Goal: Feedback & Contribution: Contribute content

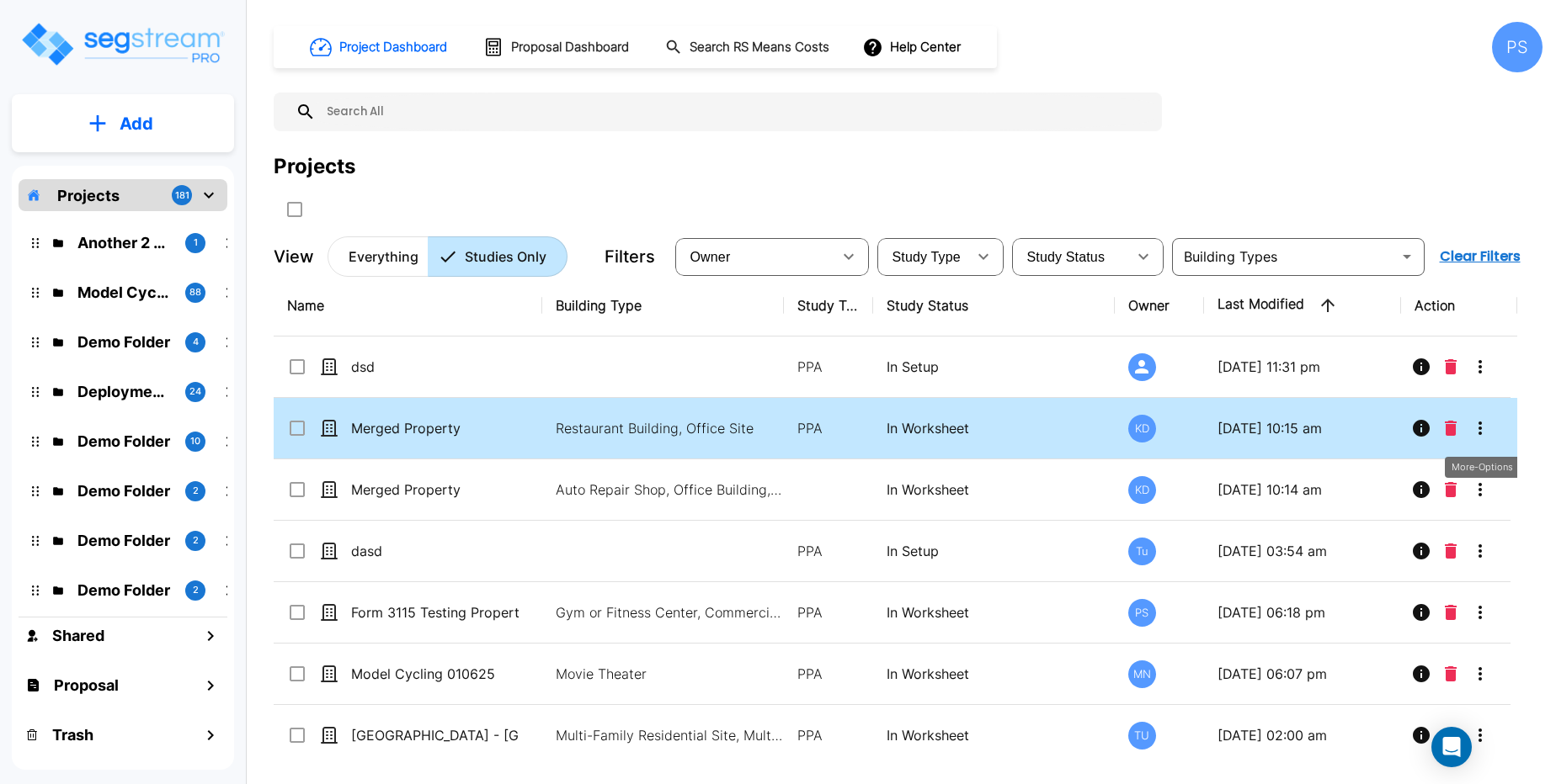
click at [1475, 426] on icon "More-Options" at bounding box center [1480, 428] width 20 height 20
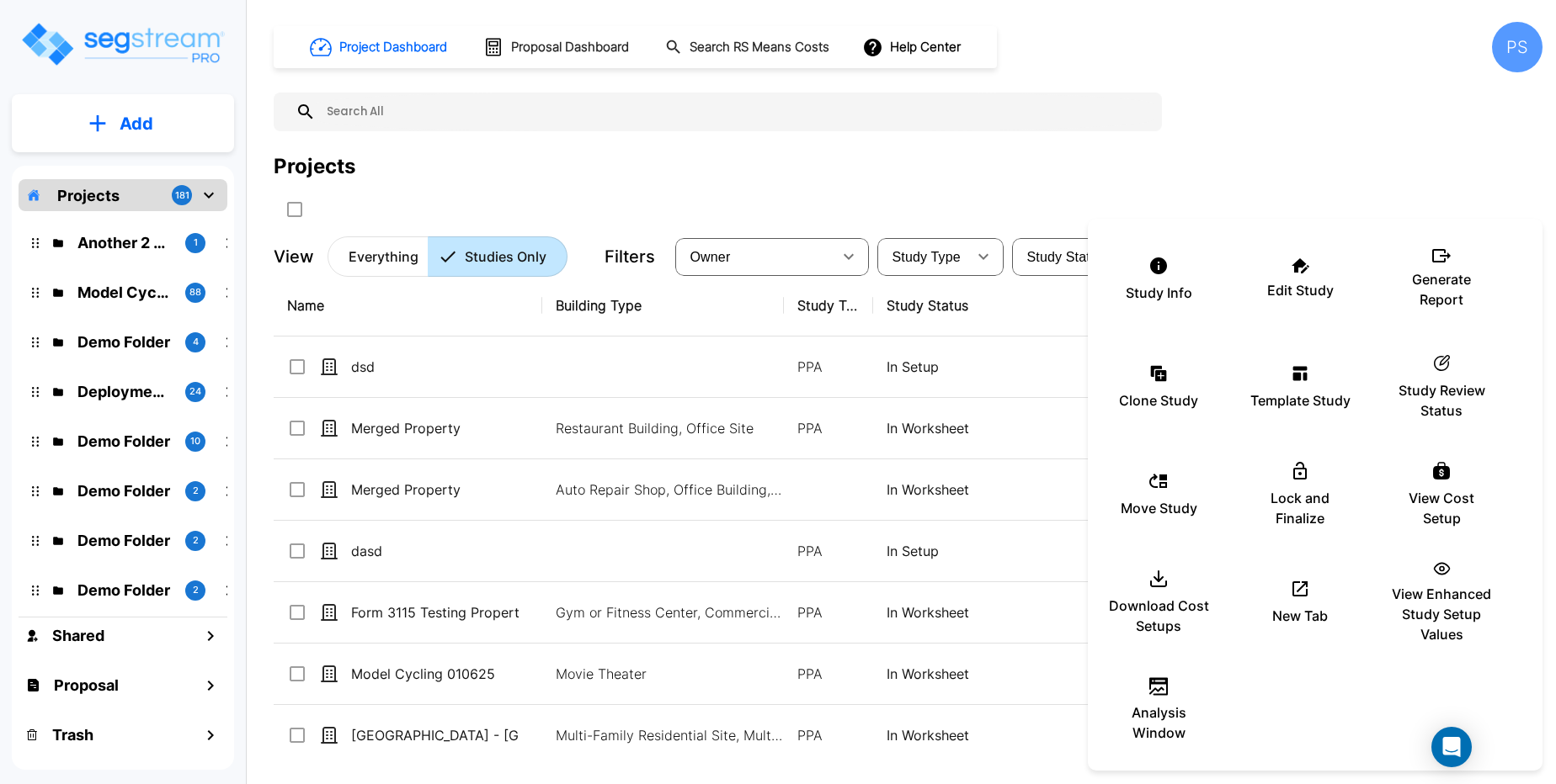
click at [914, 435] on div at bounding box center [778, 392] width 1556 height 784
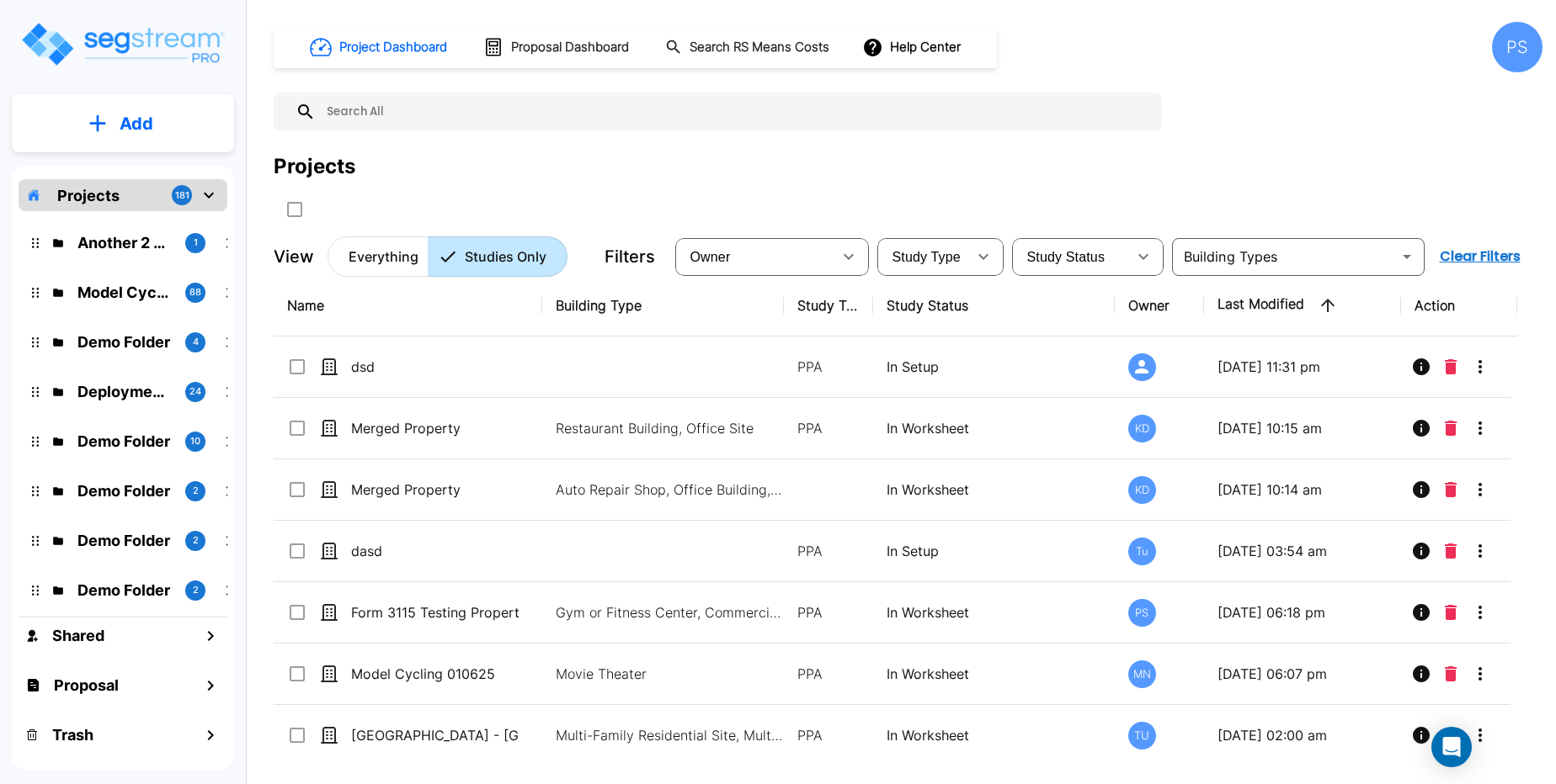
click at [914, 435] on p "In Worksheet" at bounding box center [994, 428] width 215 height 20
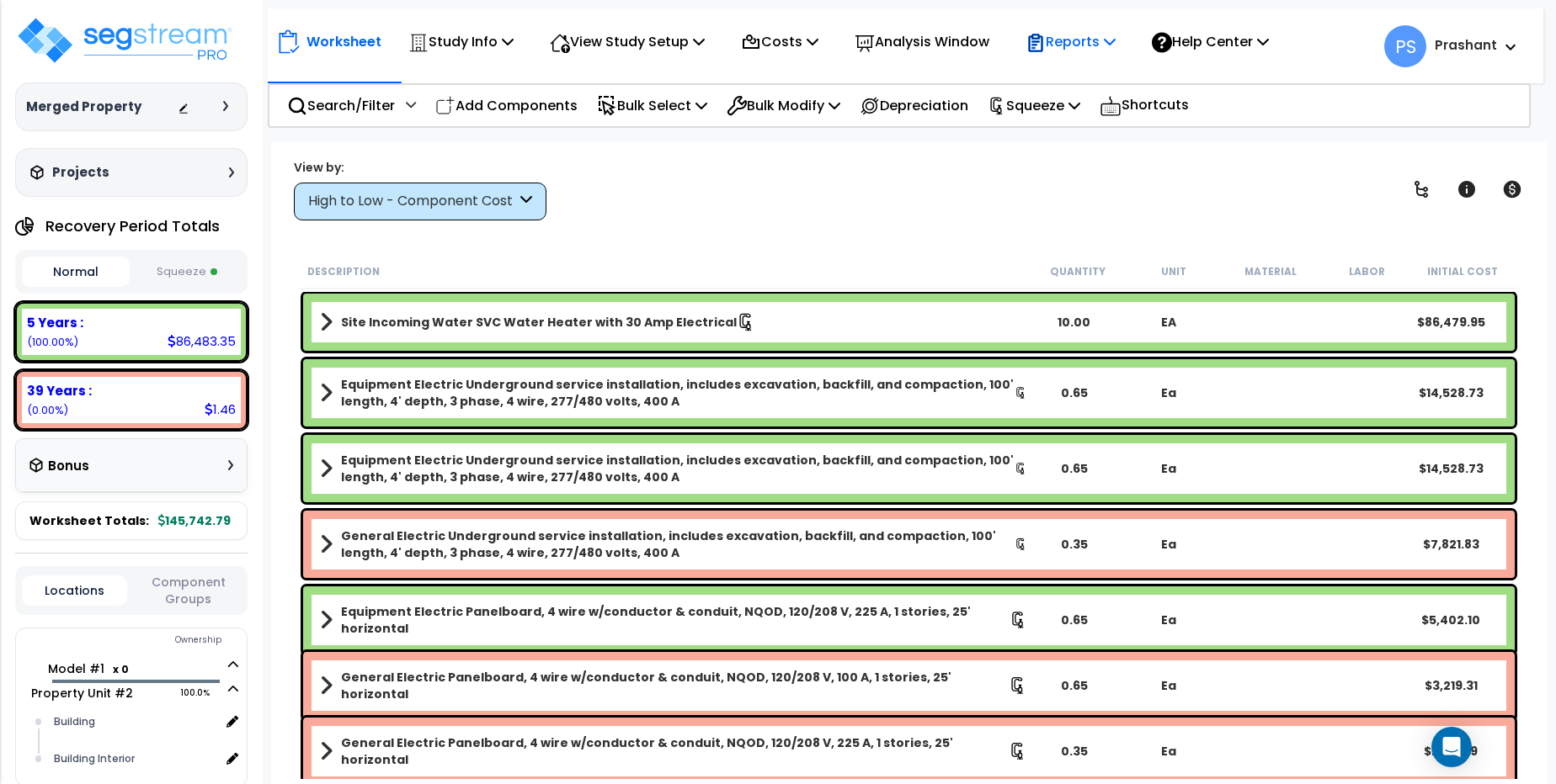
click at [1099, 49] on p "Reports" at bounding box center [1070, 41] width 90 height 22
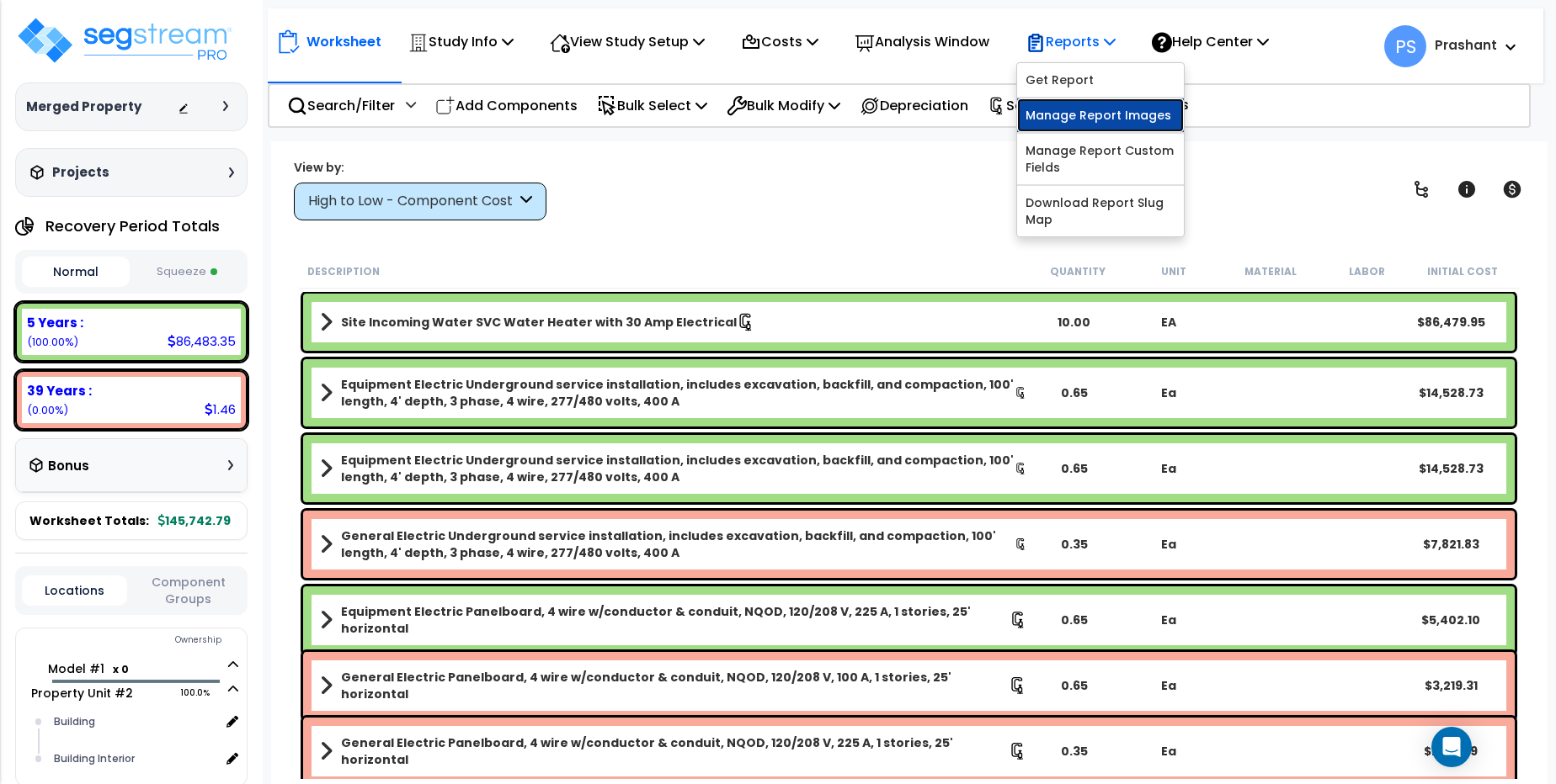
click at [1119, 119] on link "Manage Report Images" at bounding box center [1101, 115] width 167 height 33
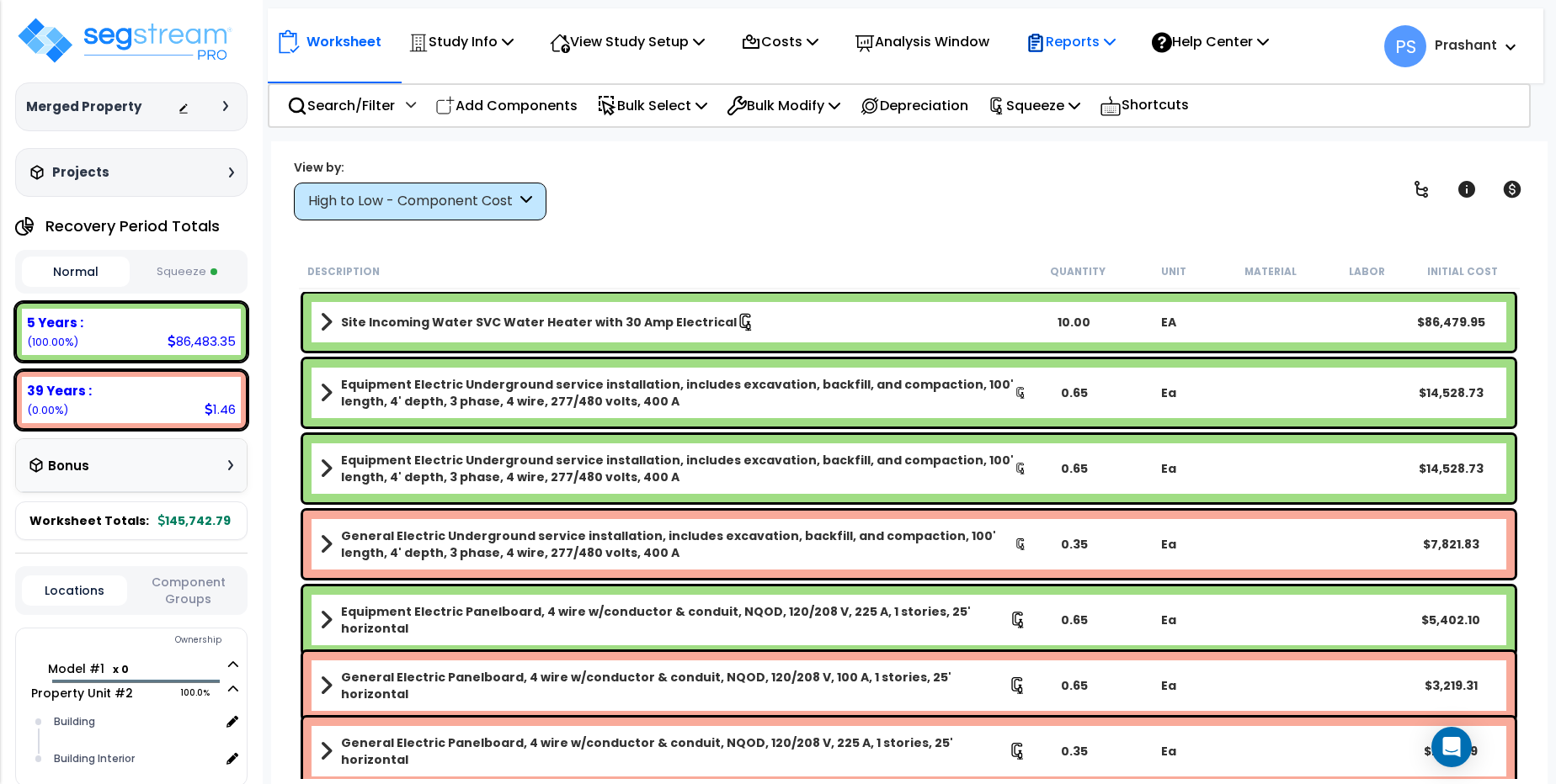
click at [1114, 38] on p "Reports" at bounding box center [1070, 41] width 90 height 22
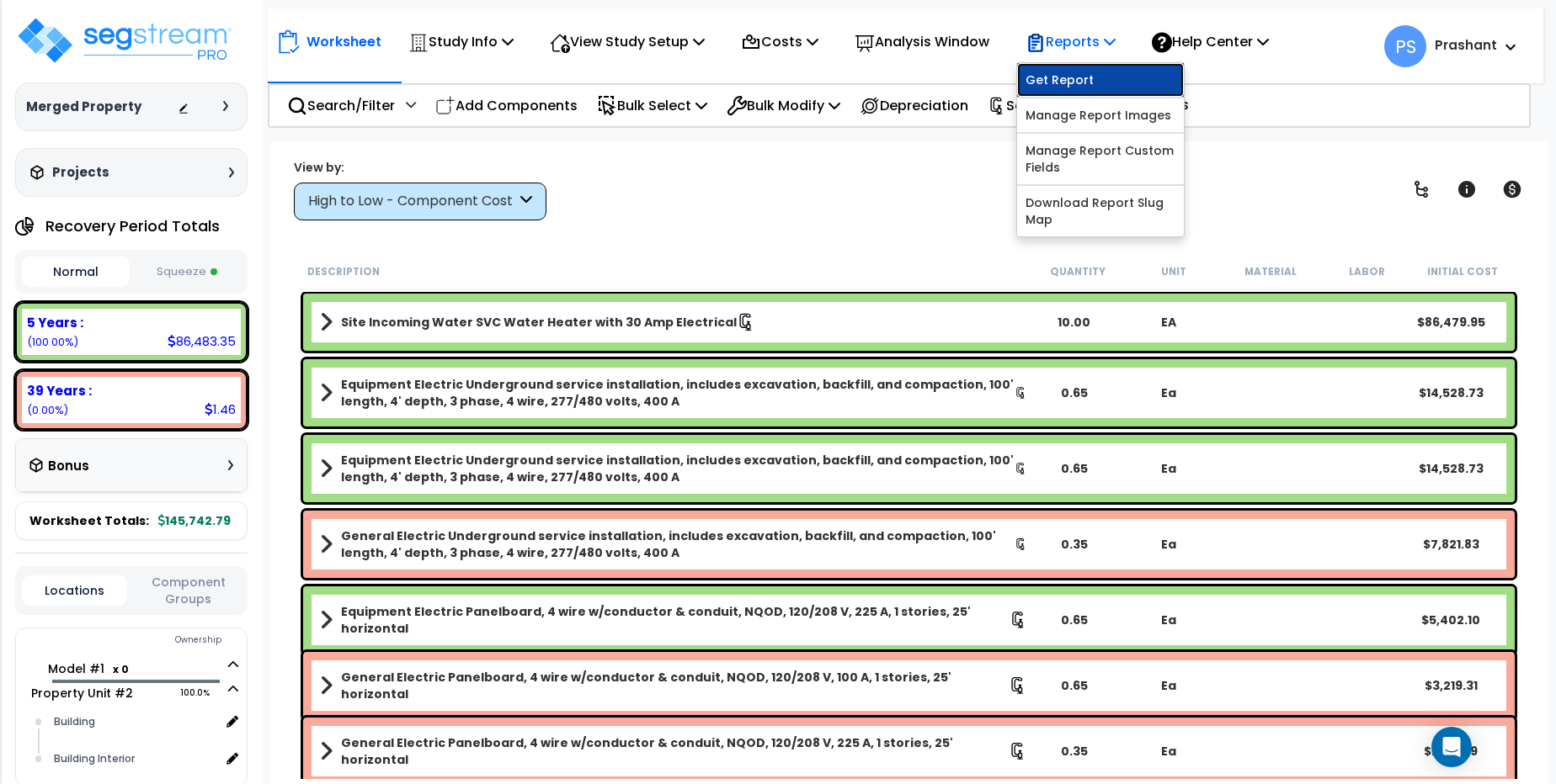
click at [1127, 81] on link "Get Report" at bounding box center [1101, 79] width 167 height 33
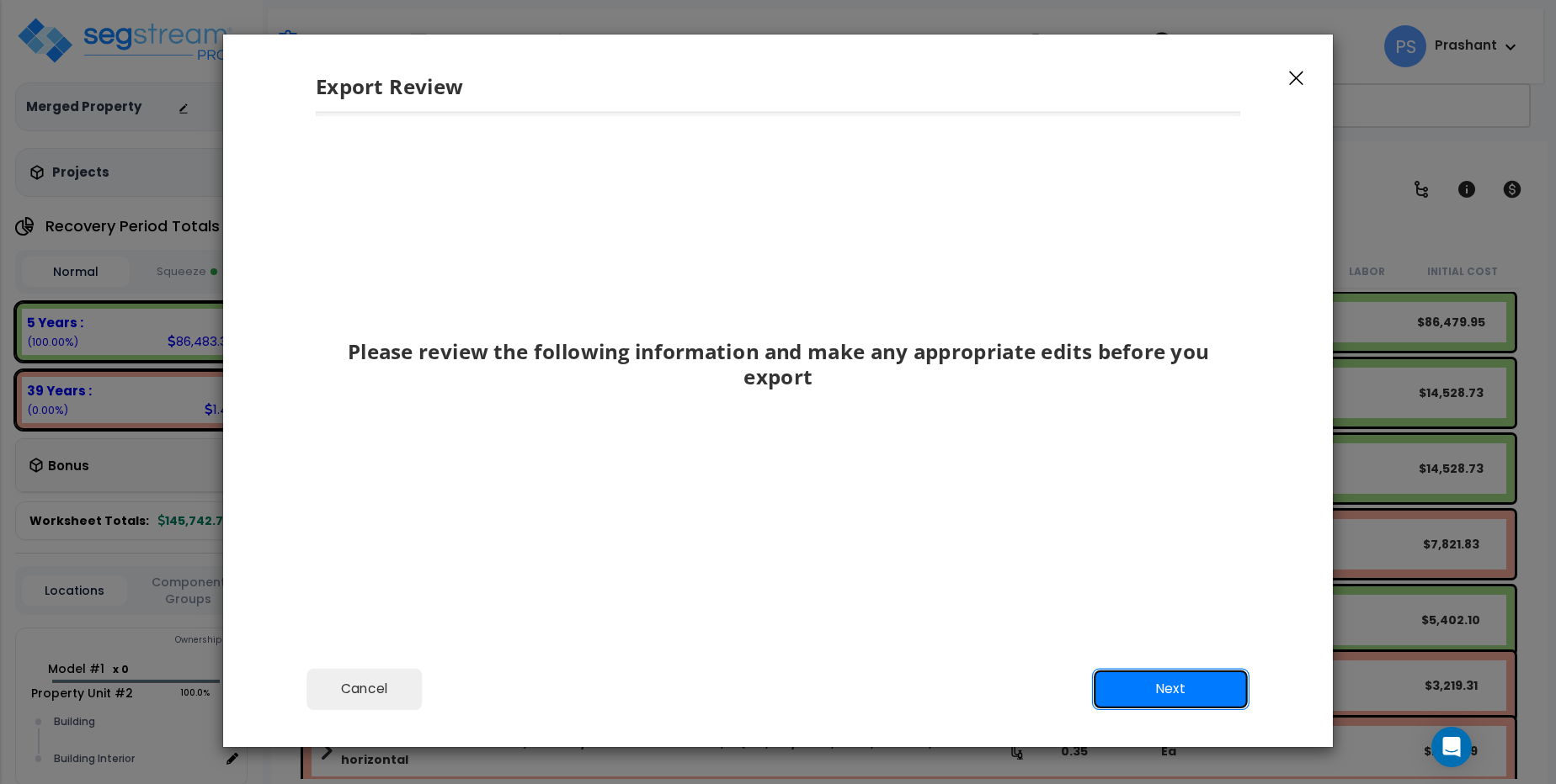
click at [1164, 703] on button "Next" at bounding box center [1170, 689] width 157 height 42
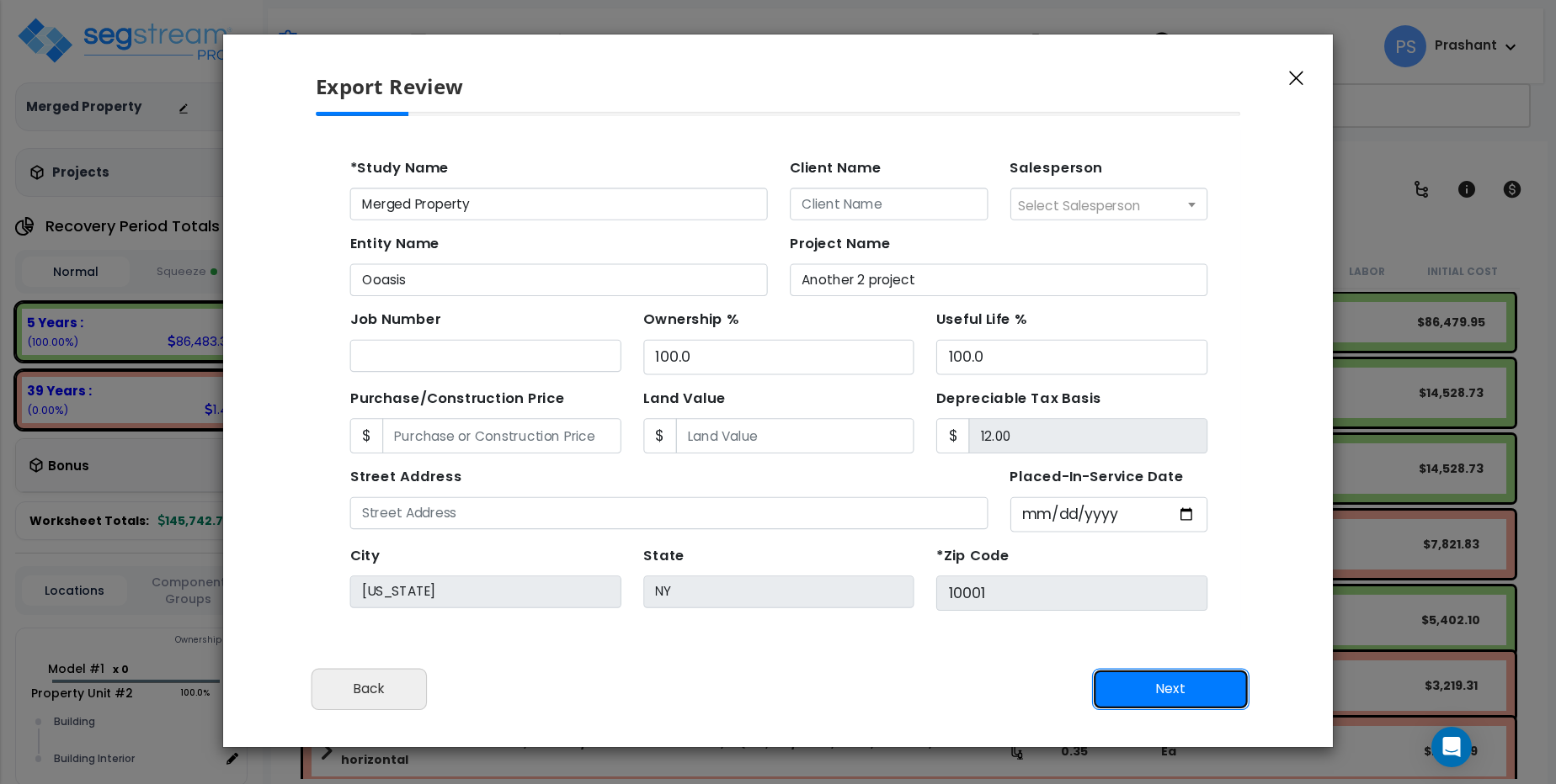
click at [1164, 703] on button "Next" at bounding box center [1170, 689] width 157 height 42
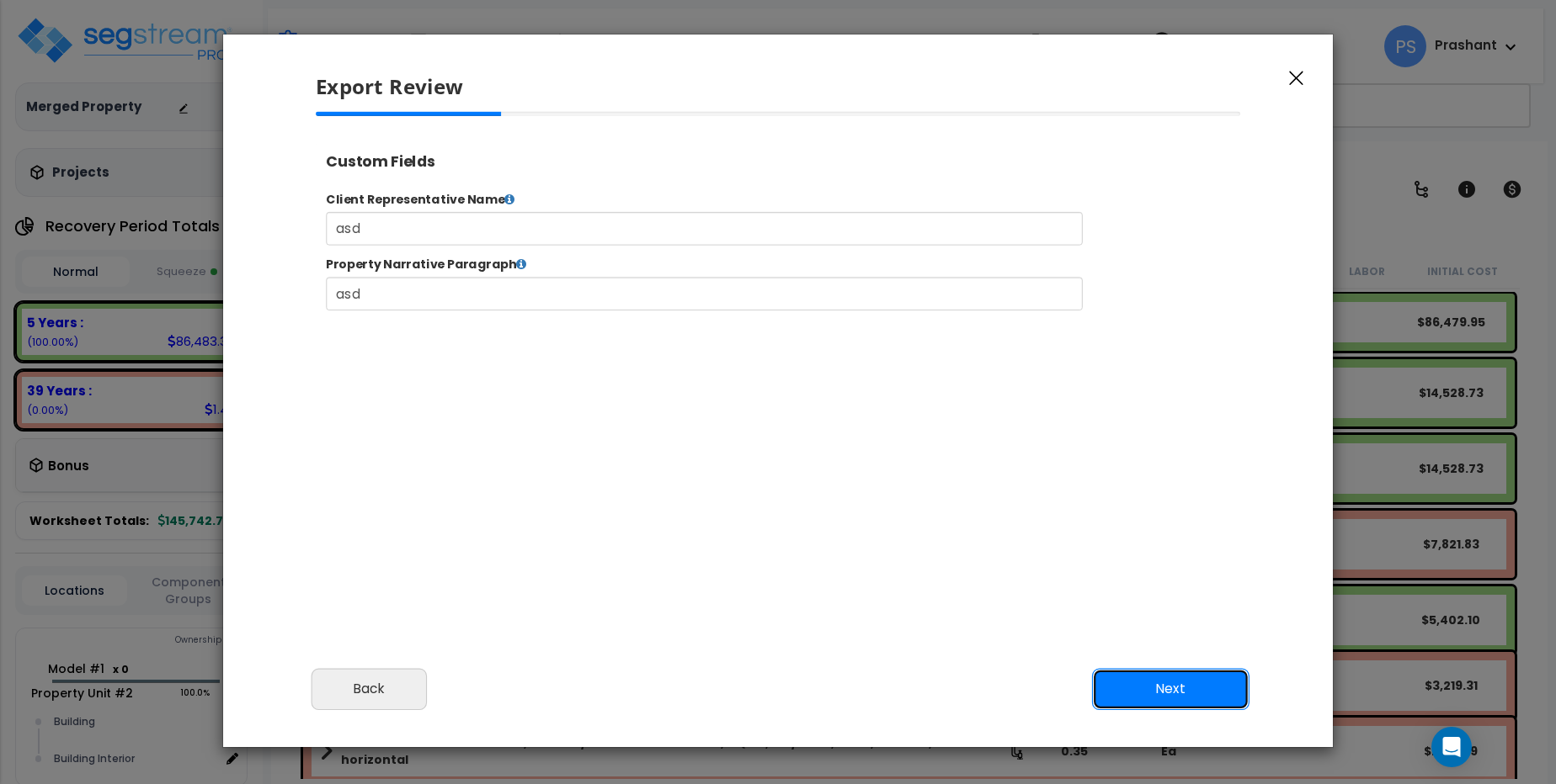
click at [1164, 703] on button "Next" at bounding box center [1170, 689] width 157 height 42
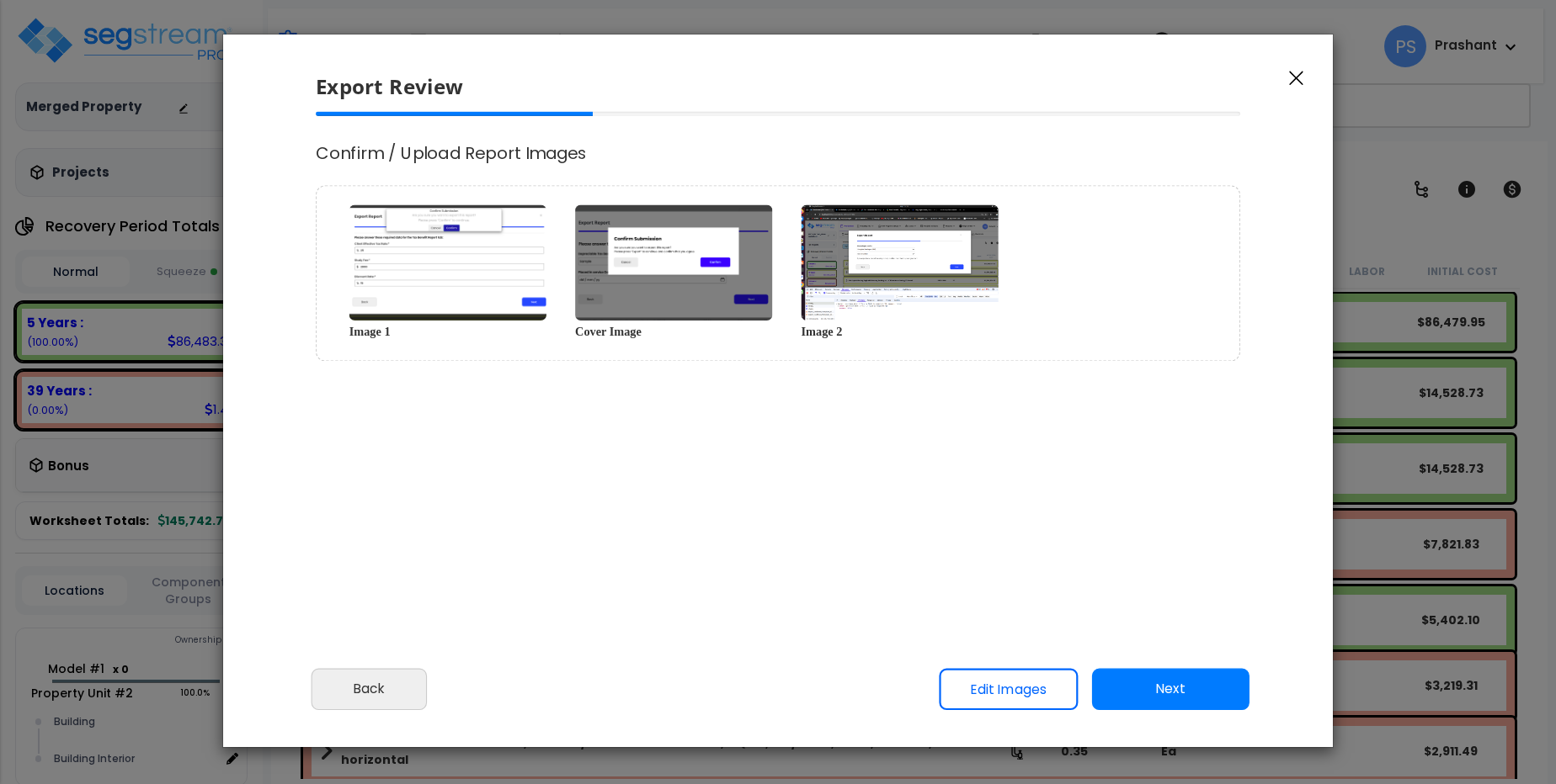
scroll to position [698, 42]
click at [1025, 706] on link "Edit Images" at bounding box center [1008, 689] width 139 height 42
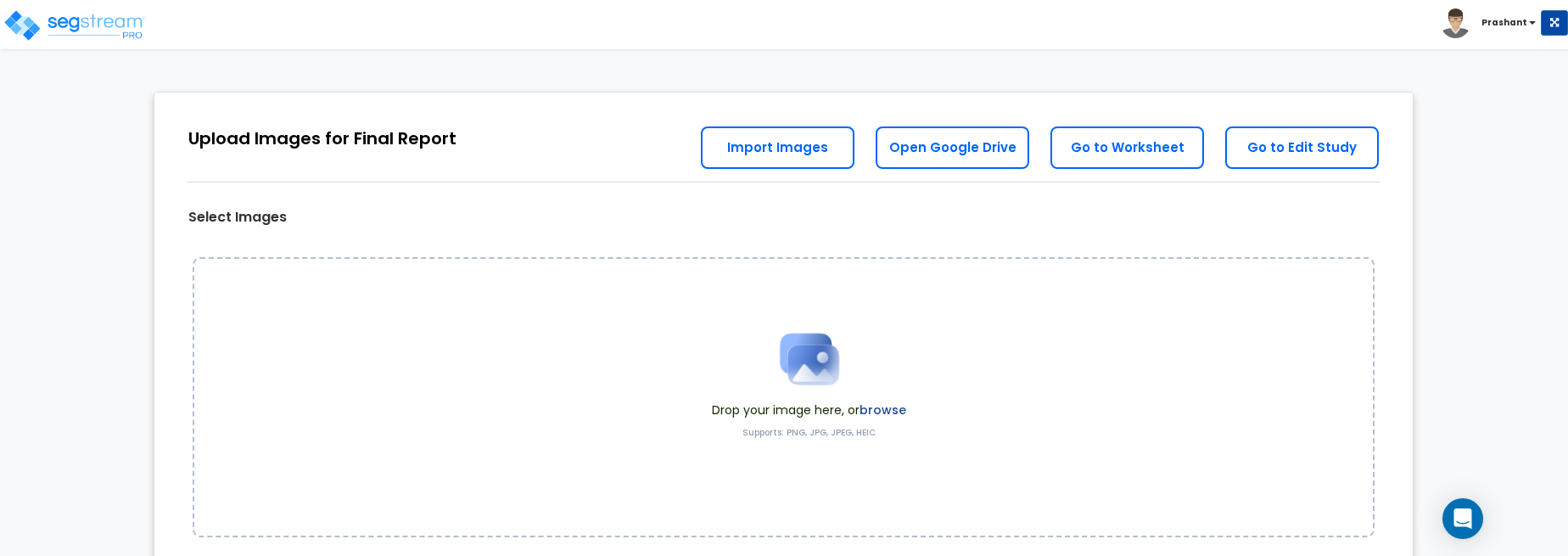
click at [837, 291] on div "Drop your image here, or browse Supports: PNG, JPG, JPEG, HEIC" at bounding box center [783, 397] width 1181 height 280
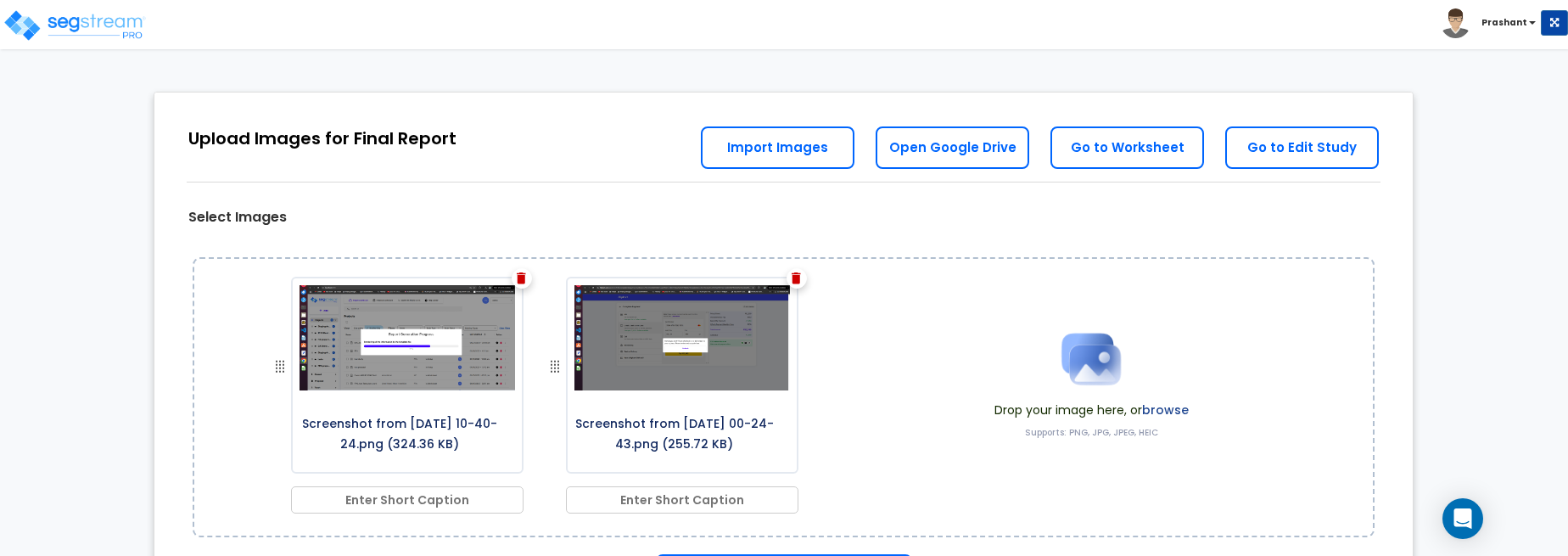
click at [398, 495] on input "text" at bounding box center [406, 500] width 233 height 27
type input "test cation1"
click at [636, 516] on div "Screenshot from 2025-09-24 10-40-24.png (324.36 KB) test cation1 Screenshot fro…" at bounding box center [783, 397] width 1181 height 280
click at [665, 506] on input "text" at bounding box center [682, 500] width 233 height 27
type input "test caption2"
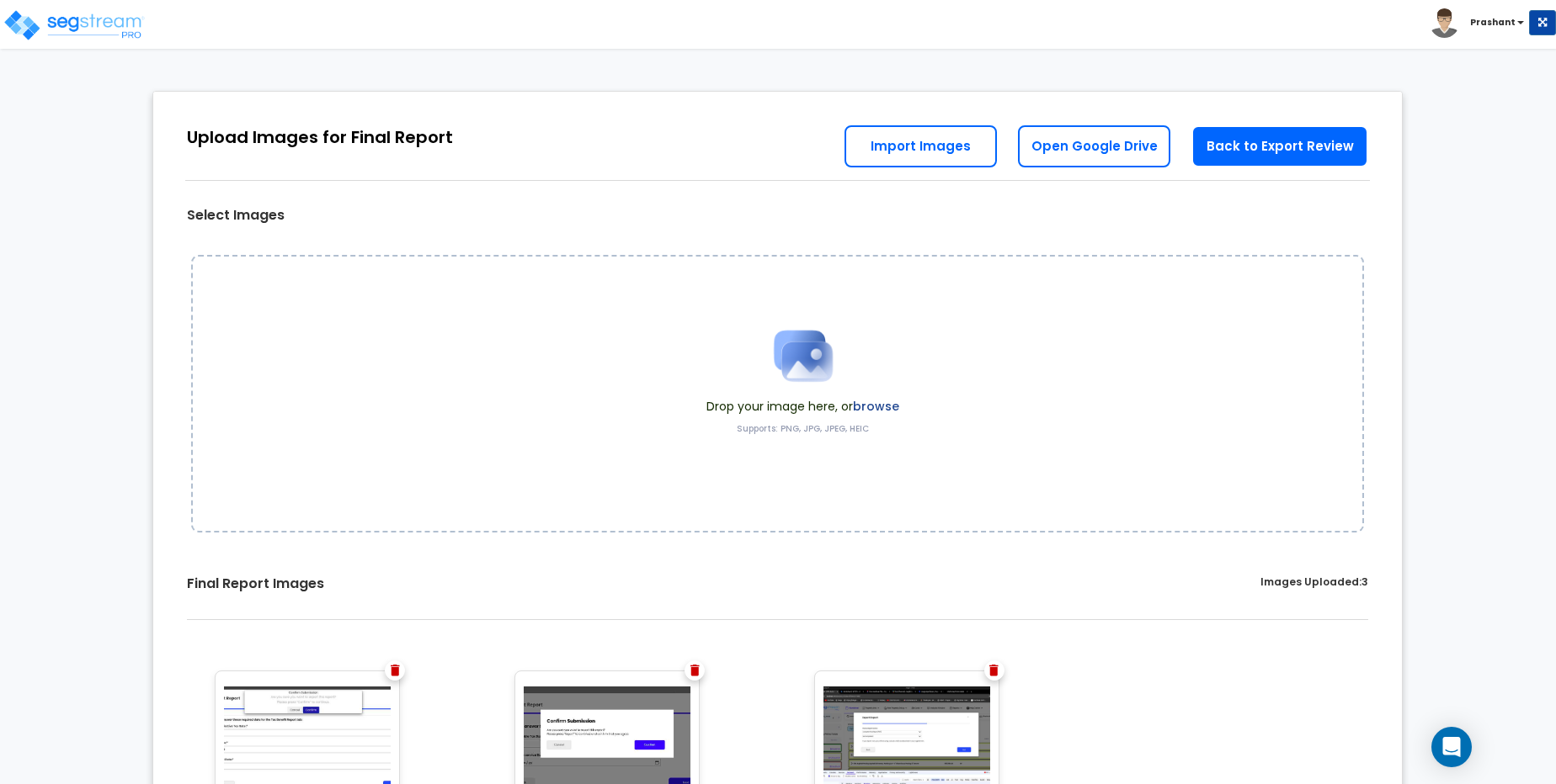
click at [955, 434] on div "Drop your image here, or browse Supports: PNG, JPG, JPEG, HEIC" at bounding box center [777, 393] width 1172 height 277
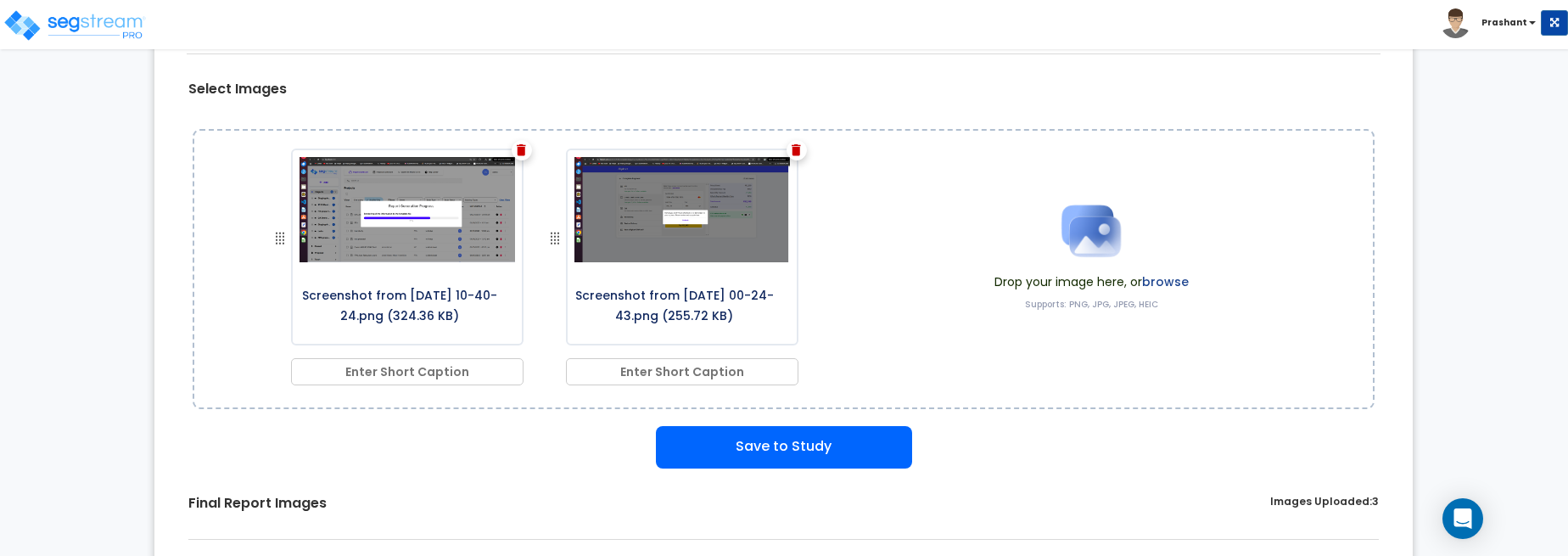
scroll to position [129, 0]
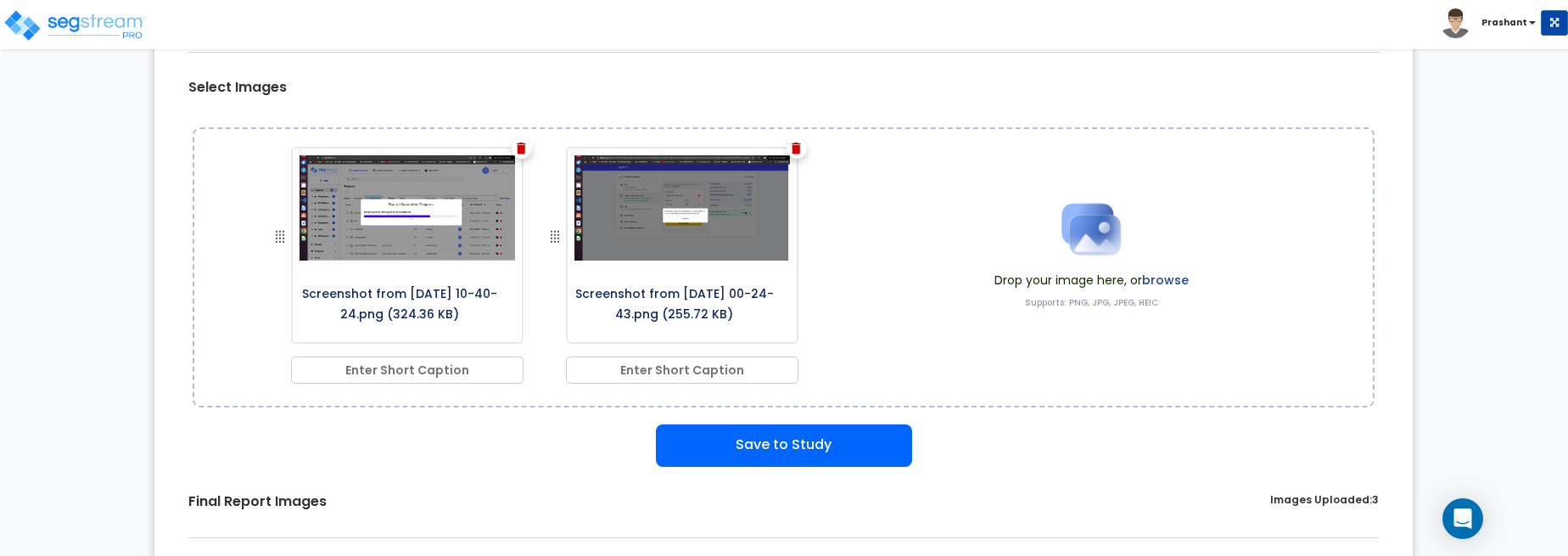
click at [404, 358] on input "text" at bounding box center [406, 370] width 233 height 27
type input "test caption1"
click at [648, 359] on input "text" at bounding box center [682, 370] width 233 height 27
type input "test caption2"
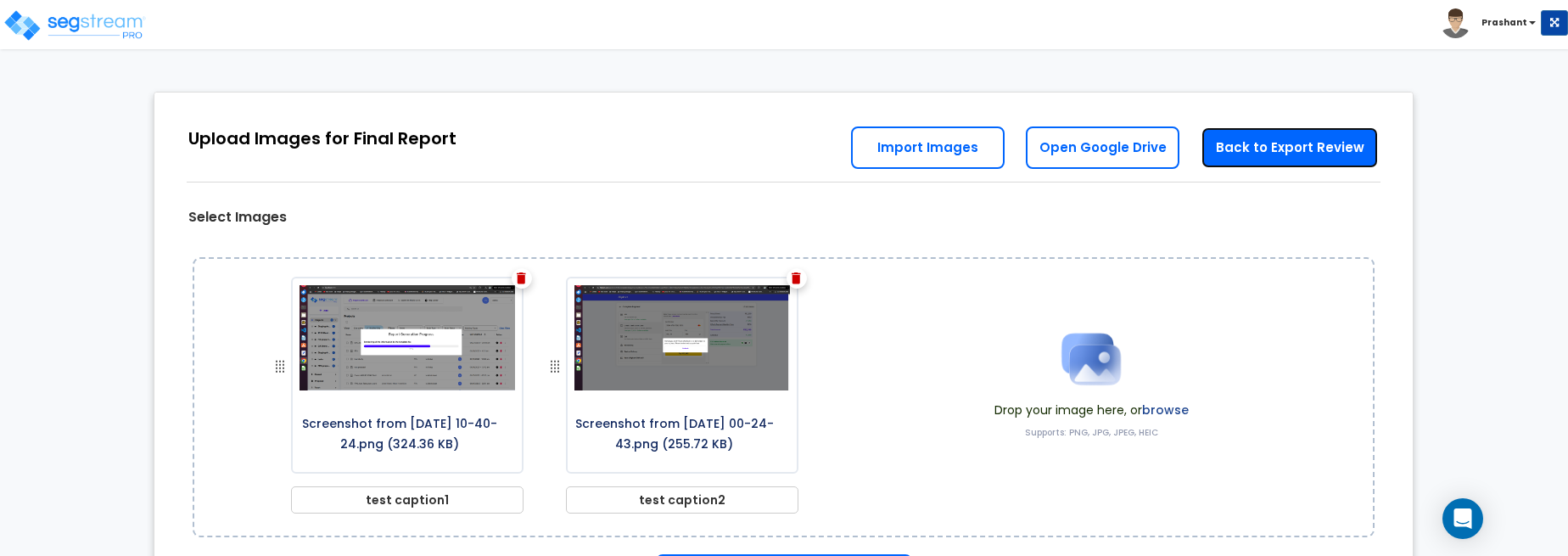
click at [1290, 149] on link "Back to Export Review" at bounding box center [1289, 148] width 178 height 43
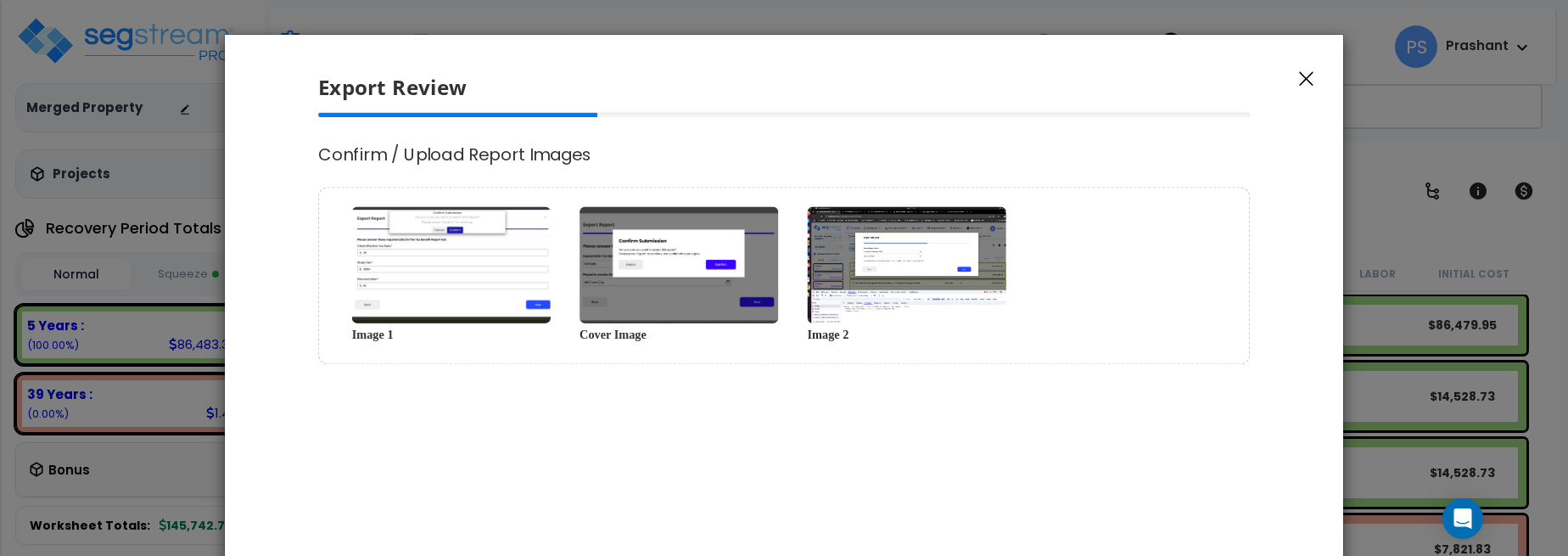
scroll to position [267, 0]
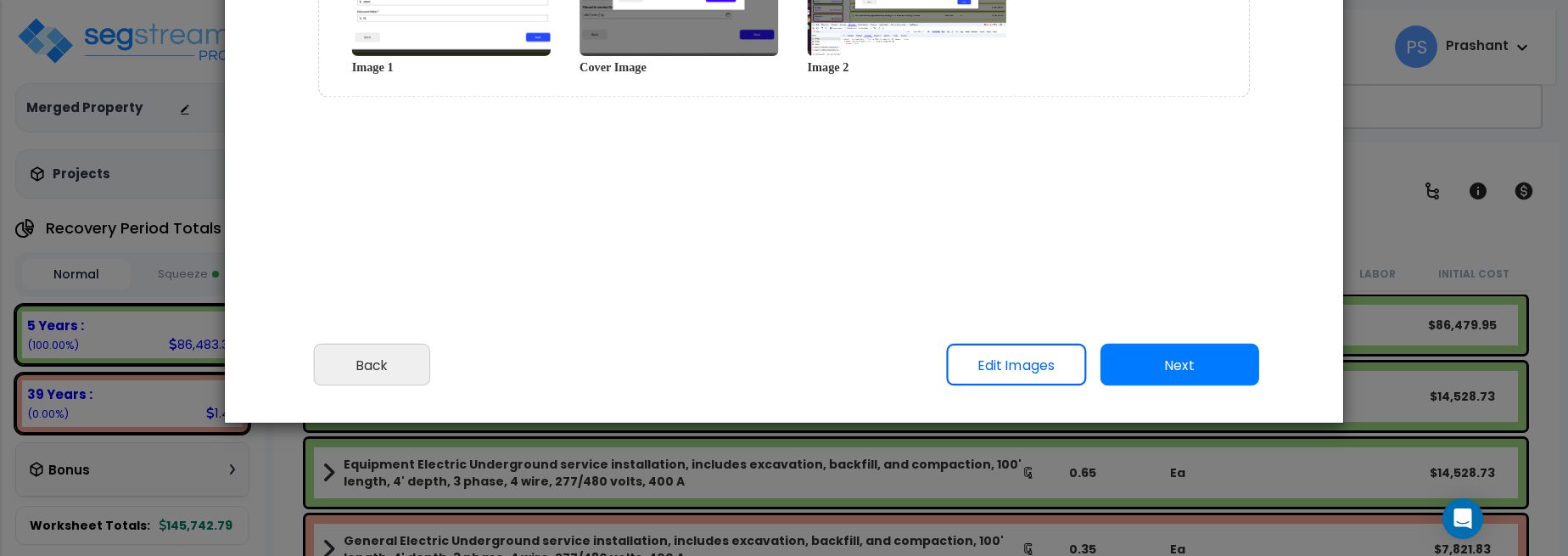
click at [996, 370] on link "Edit Images" at bounding box center [1016, 364] width 140 height 43
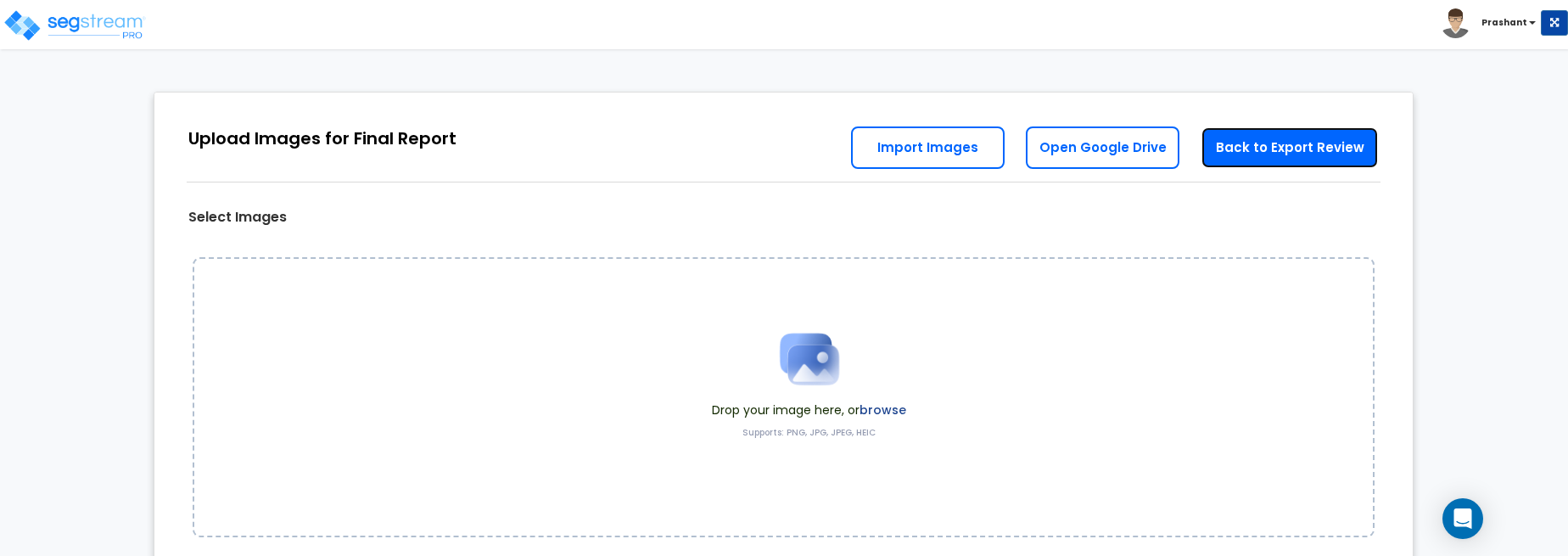
click at [1292, 143] on link "Back to Export Review" at bounding box center [1289, 148] width 178 height 43
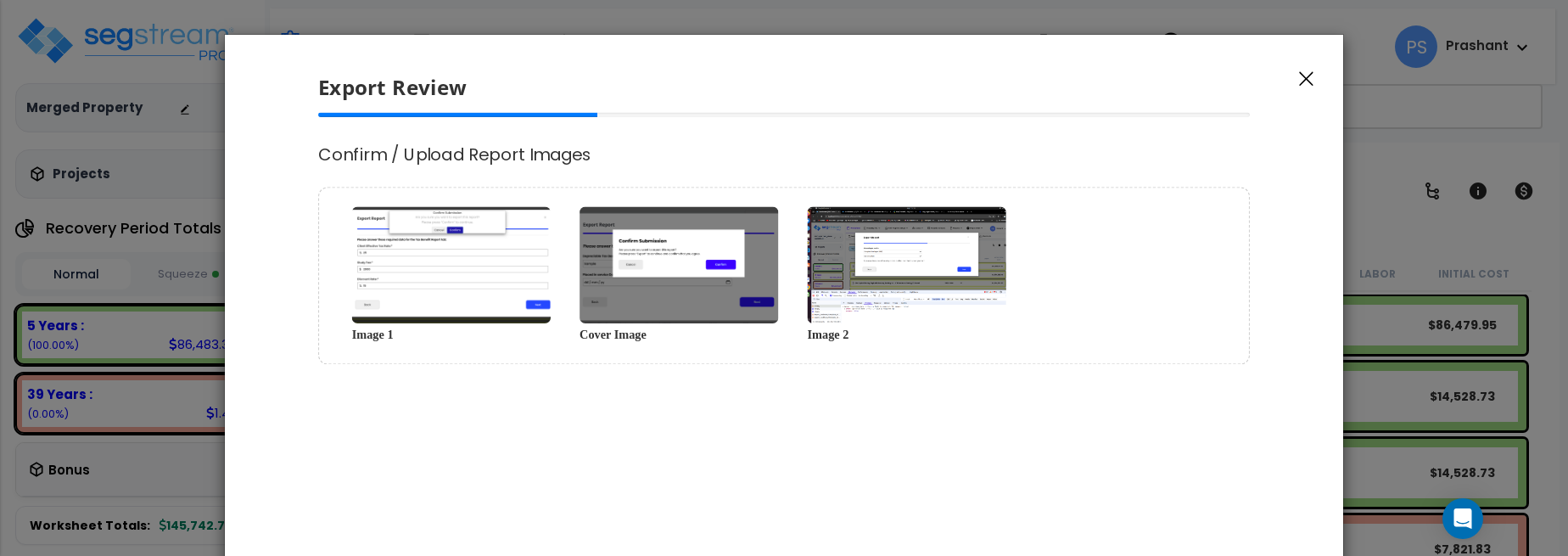
scroll to position [155, 0]
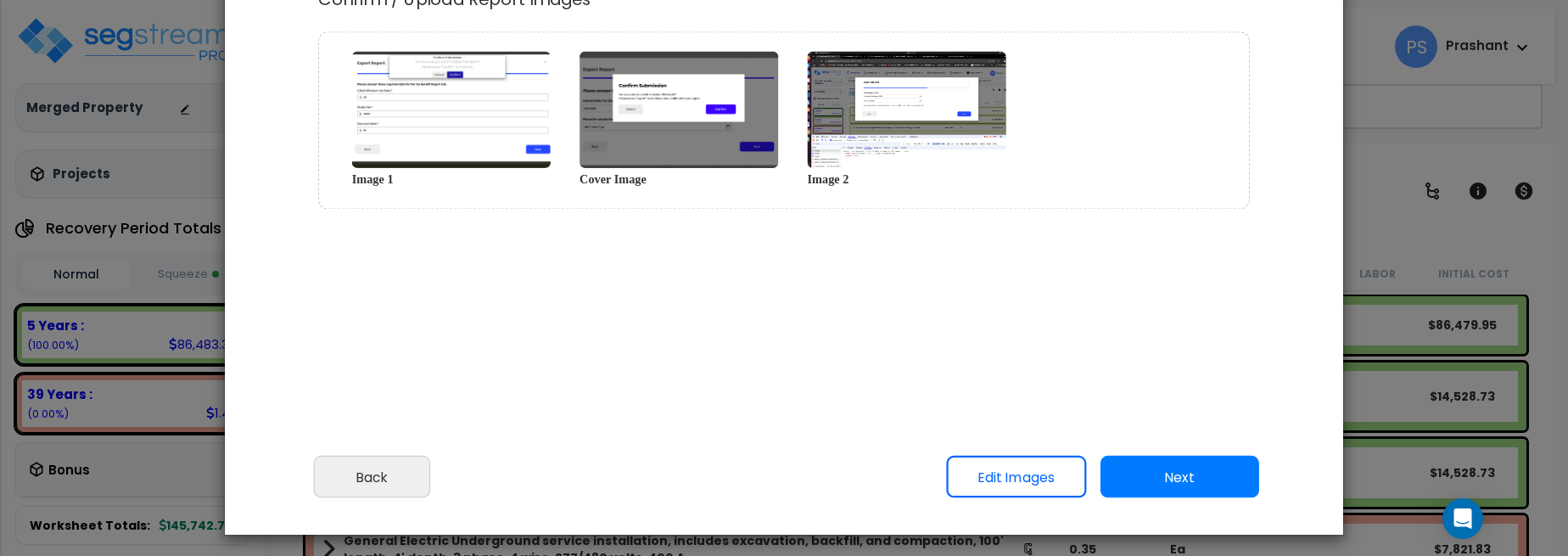
click at [1055, 475] on link "Edit Images" at bounding box center [1016, 476] width 140 height 43
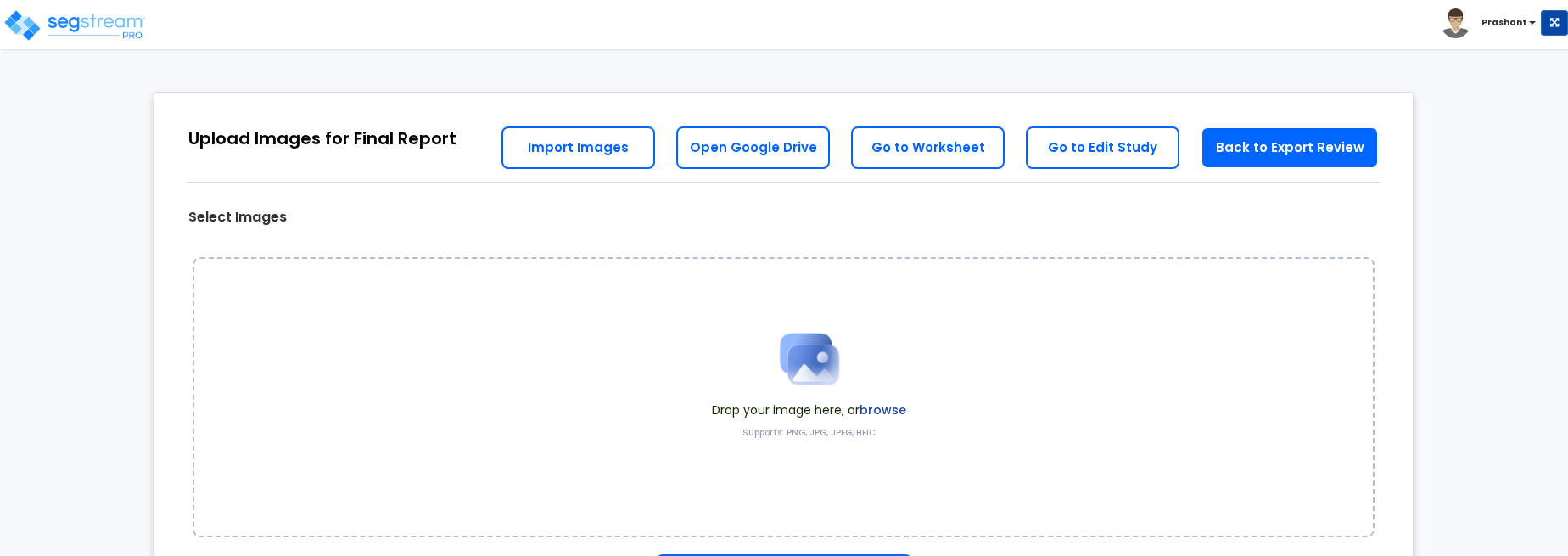
click at [994, 385] on div "Drop your image here, or browse Supports: PNG, JPG, JPEG, HEIC" at bounding box center [783, 397] width 1181 height 280
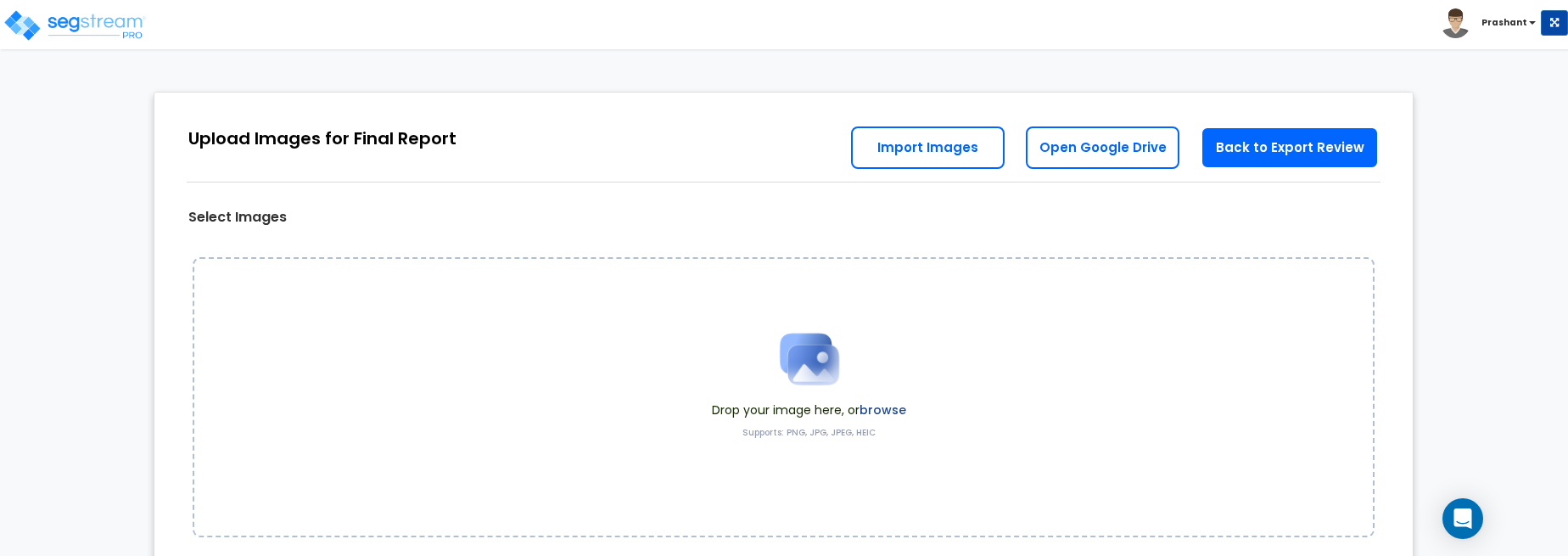
click at [814, 292] on div "Drop your image here, or browse Supports: PNG, JPG, JPEG, HEIC" at bounding box center [783, 397] width 1181 height 280
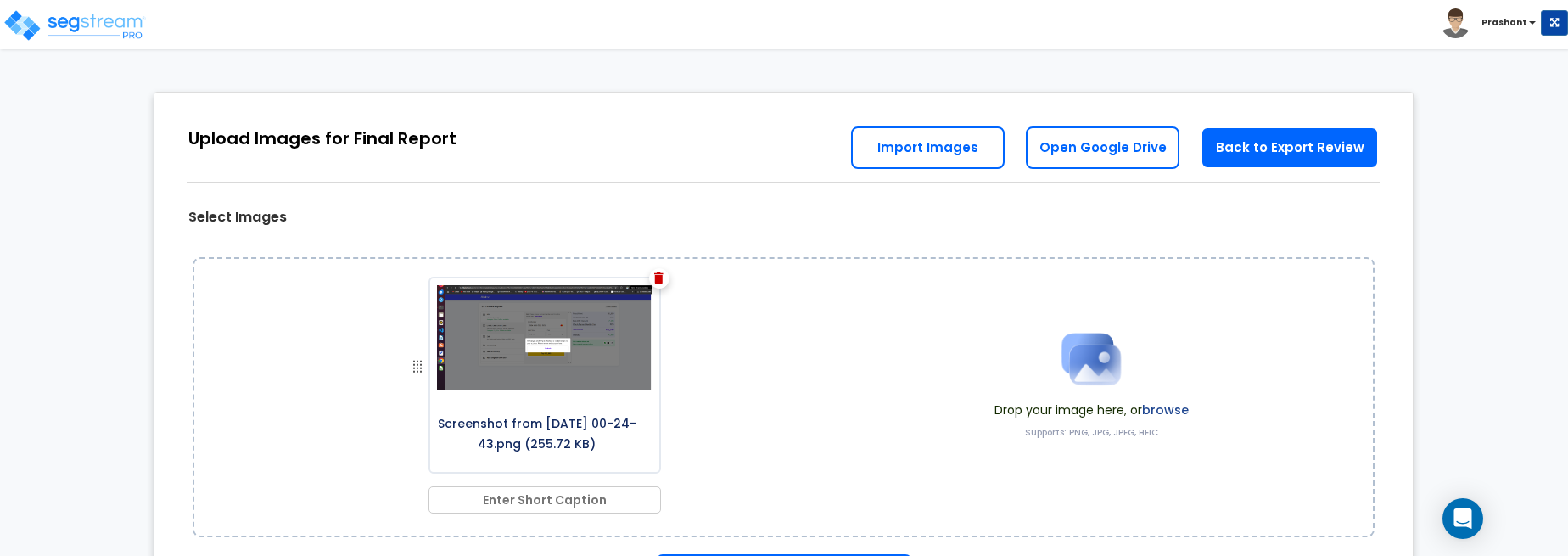
click at [1066, 396] on img at bounding box center [1091, 359] width 85 height 85
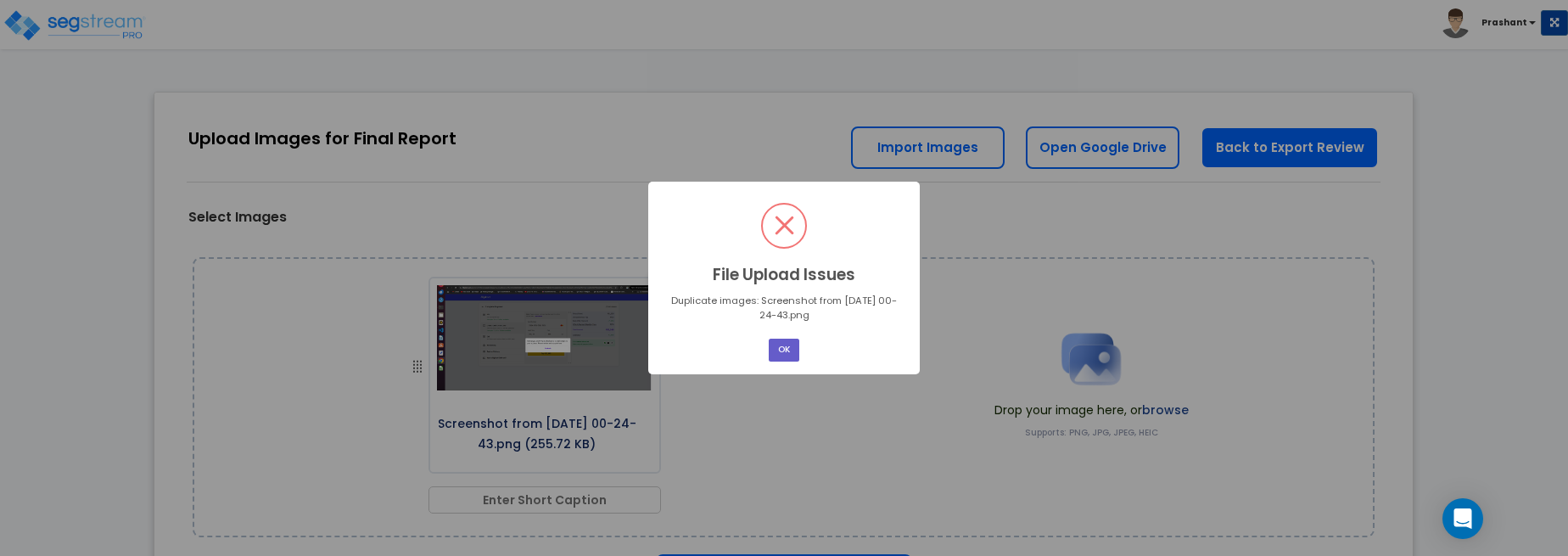
click at [790, 350] on button "OK" at bounding box center [784, 350] width 31 height 23
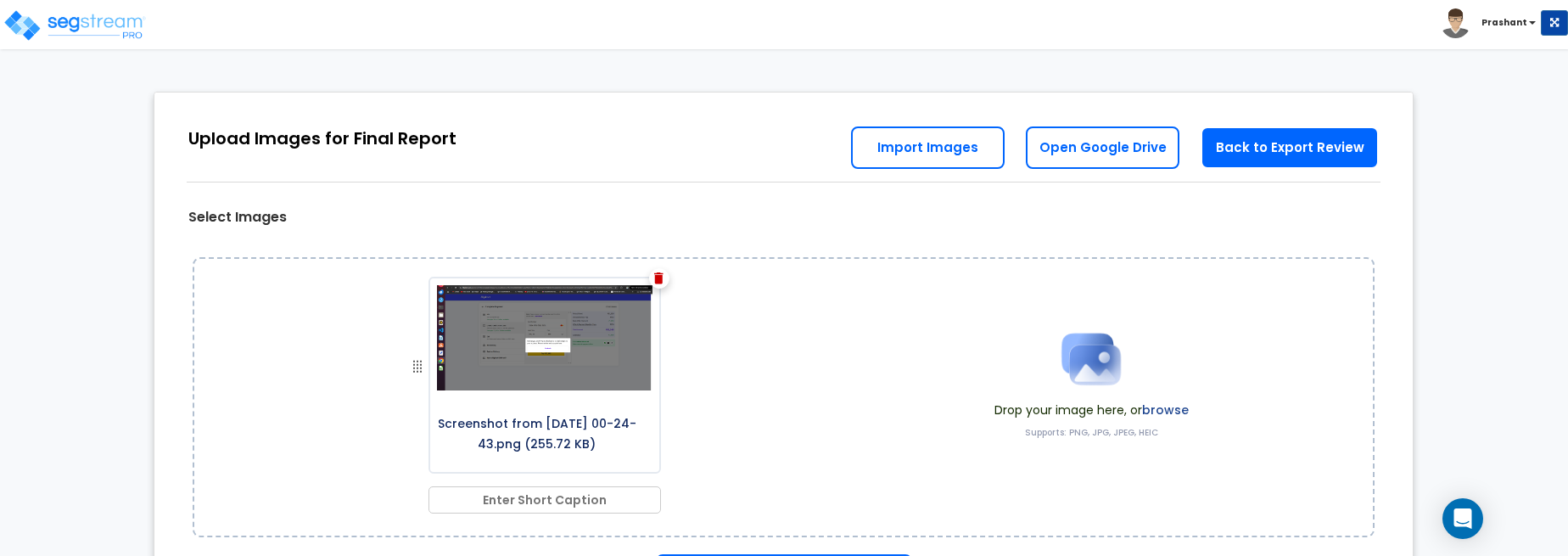
click at [790, 350] on div "Screenshot from 2025-09-22 00-24-43.png (255.72 KB)" at bounding box center [552, 388] width 564 height 254
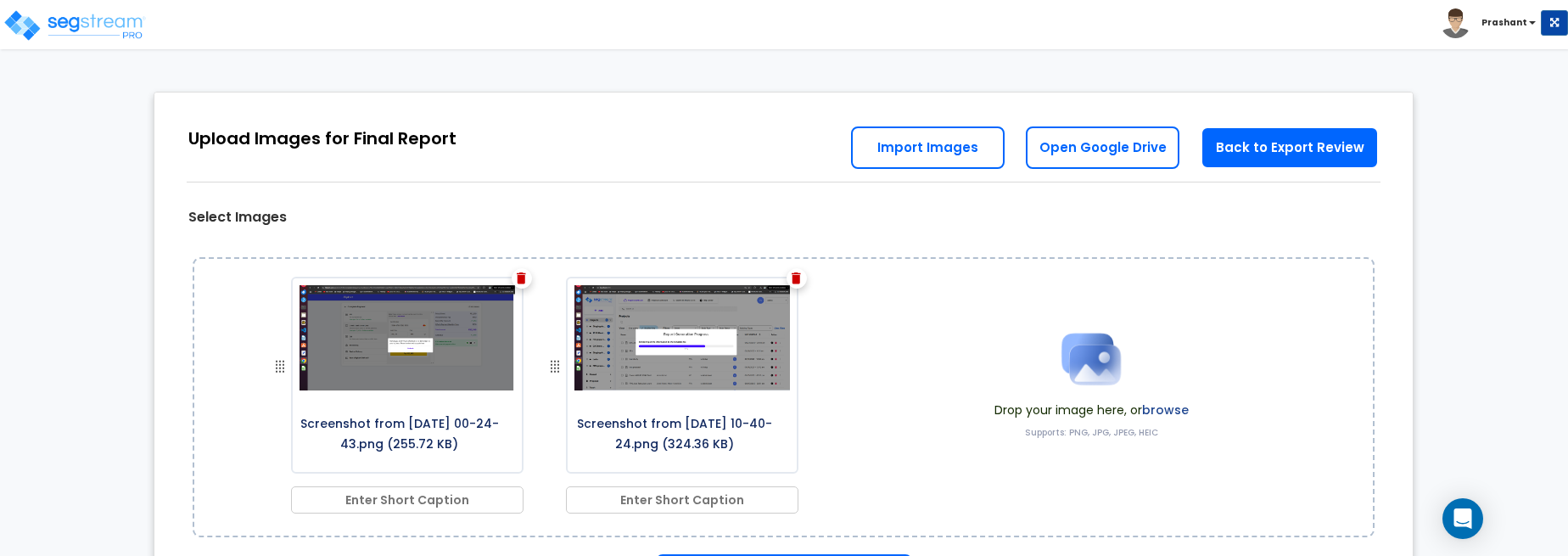
scroll to position [24, 0]
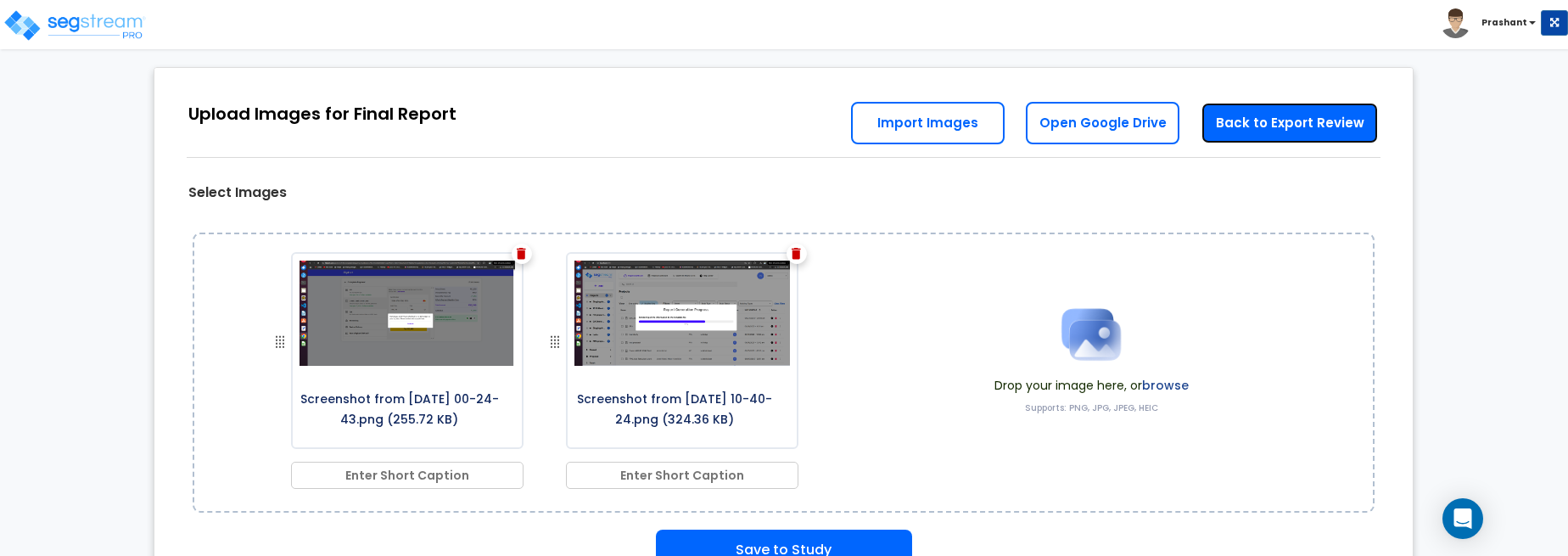
click at [1241, 135] on link "Back to Export Review" at bounding box center [1289, 122] width 178 height 43
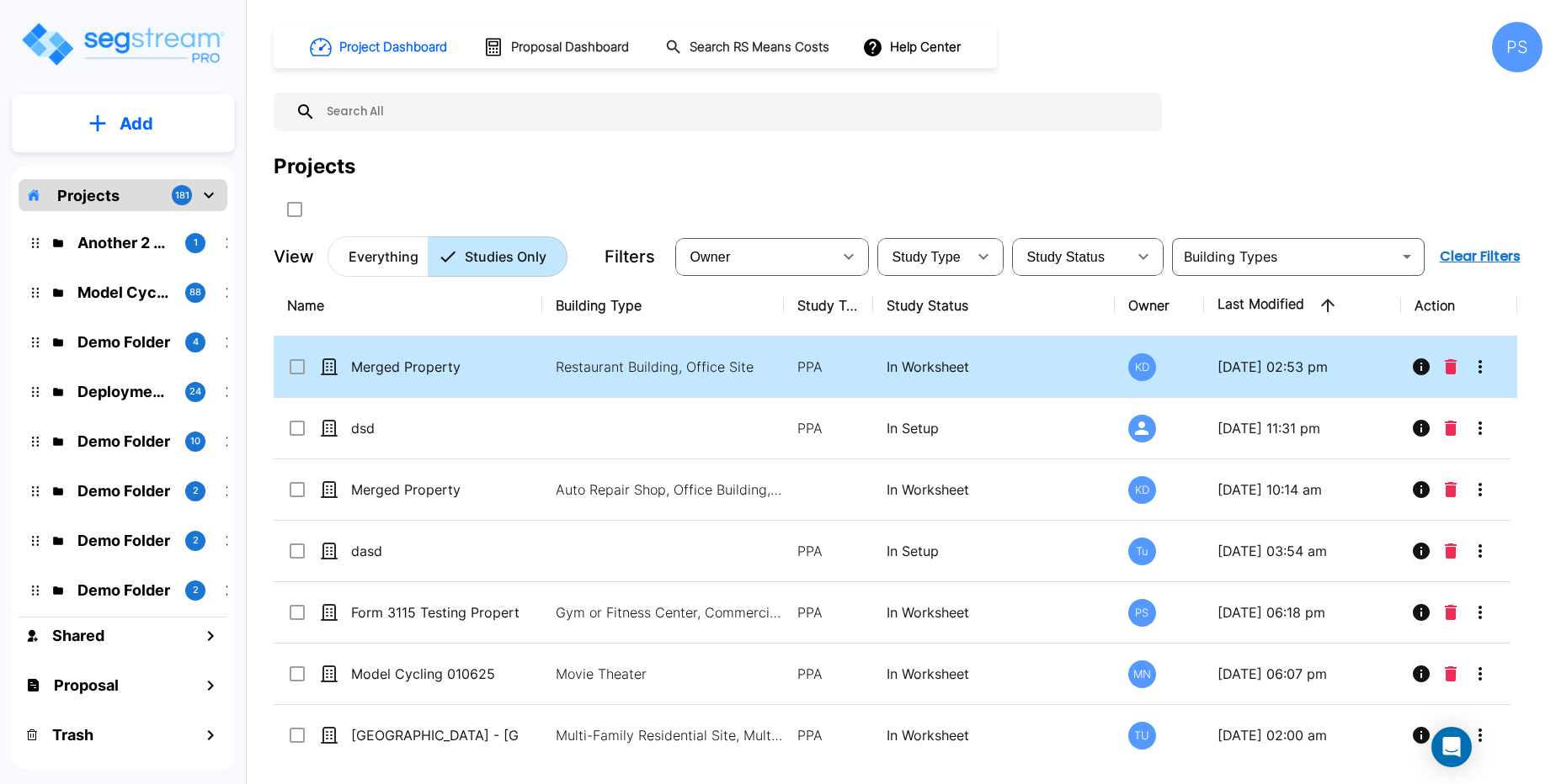
click at [1048, 366] on p "In Worksheet" at bounding box center [994, 366] width 215 height 20
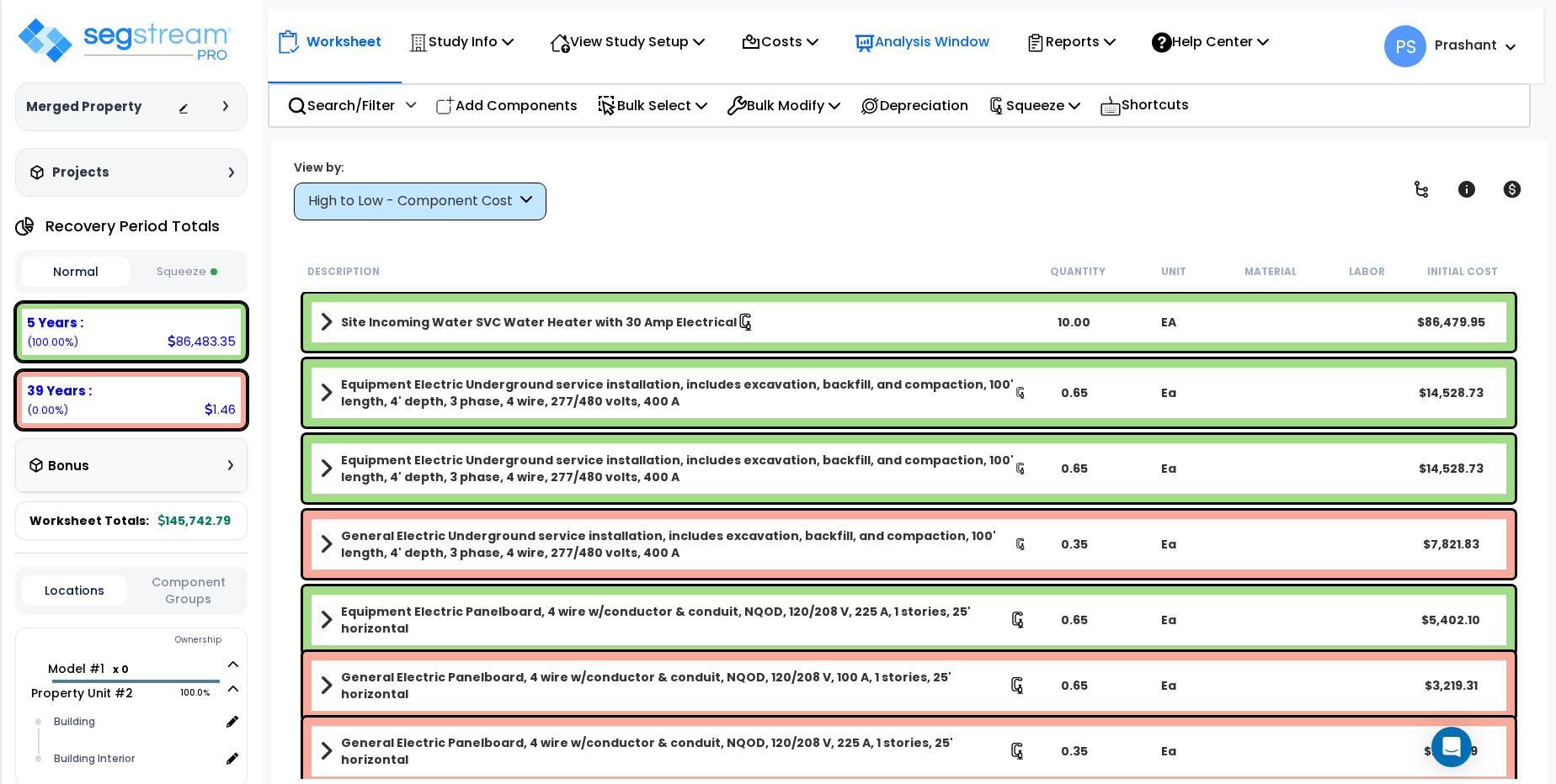
click at [933, 41] on p "Analysis Window" at bounding box center [922, 41] width 135 height 22
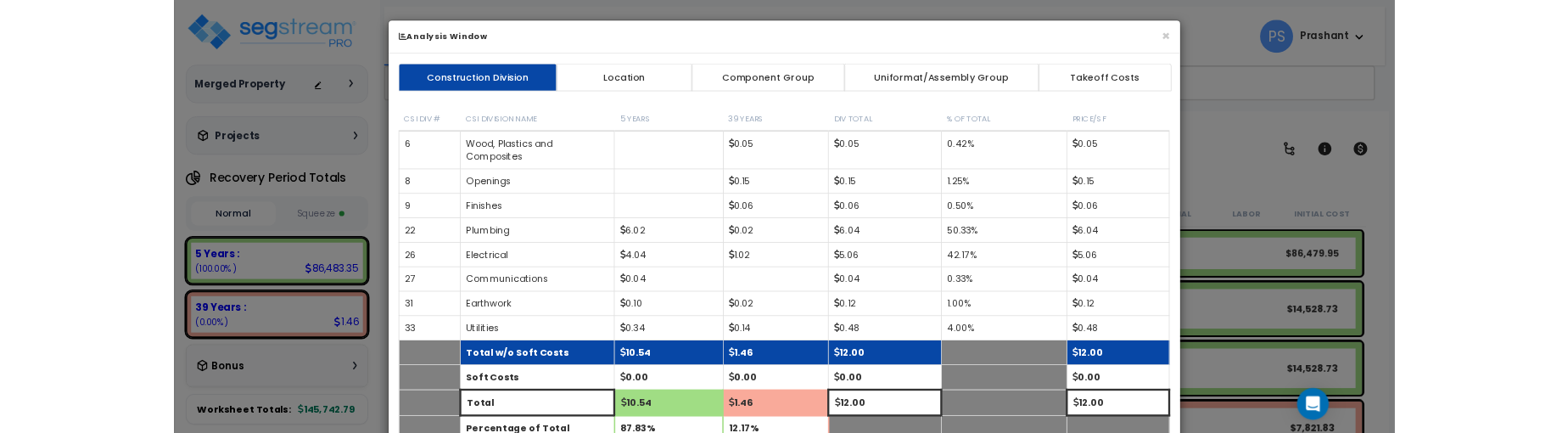
scroll to position [122, 0]
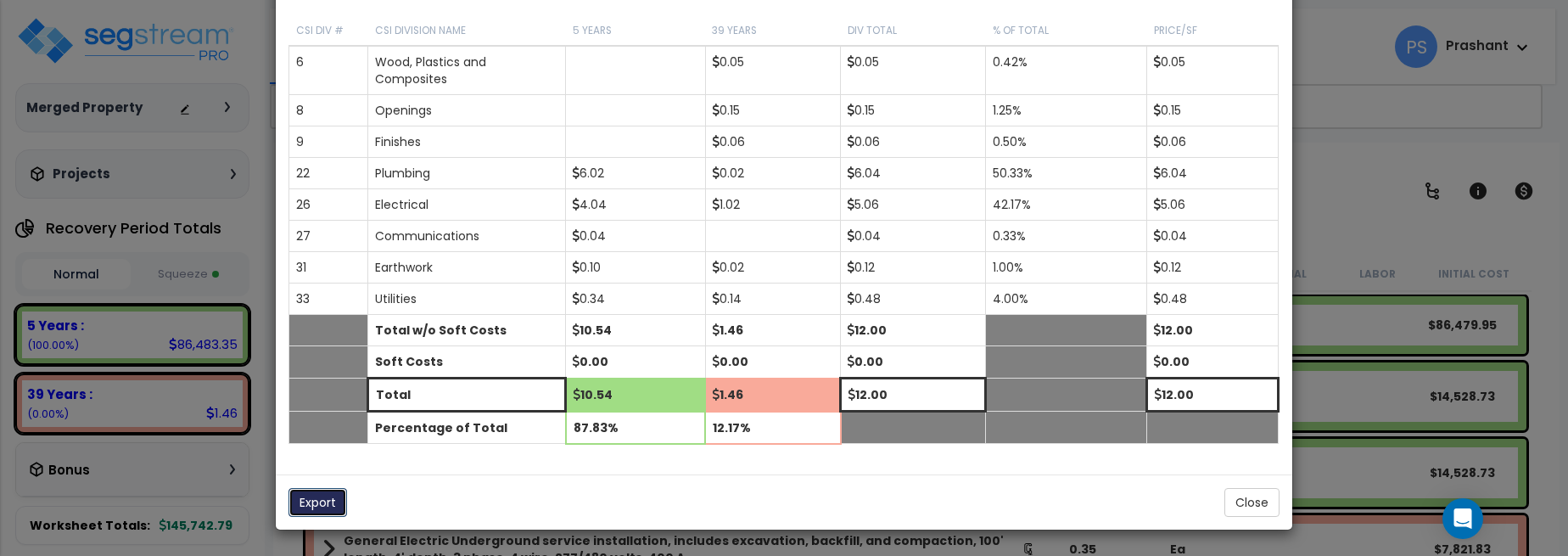
click at [333, 501] on button "Export" at bounding box center [318, 503] width 59 height 29
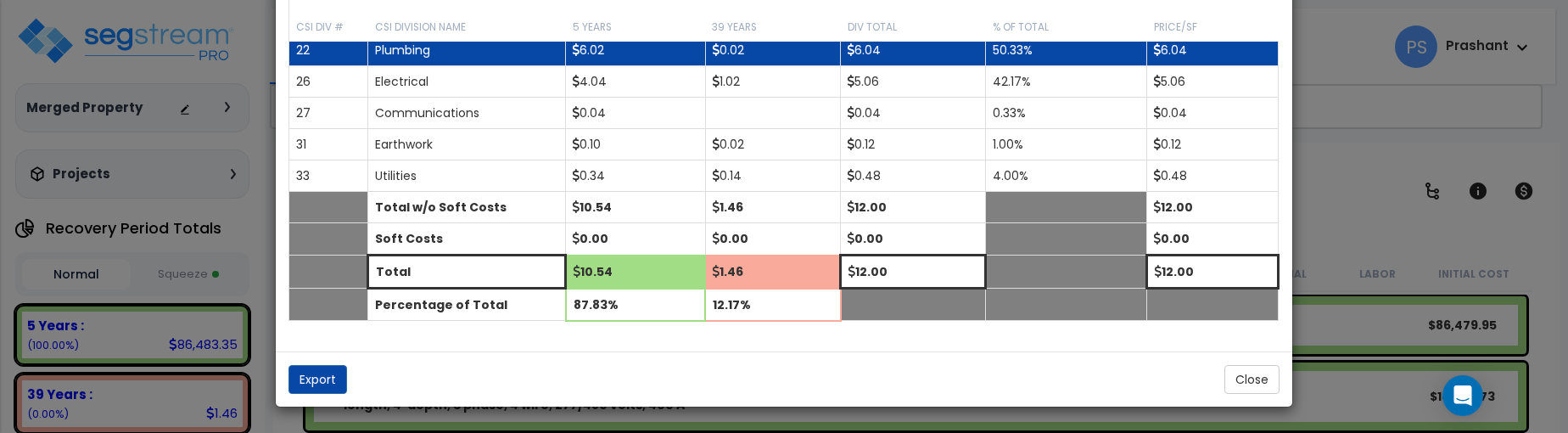
scroll to position [0, 0]
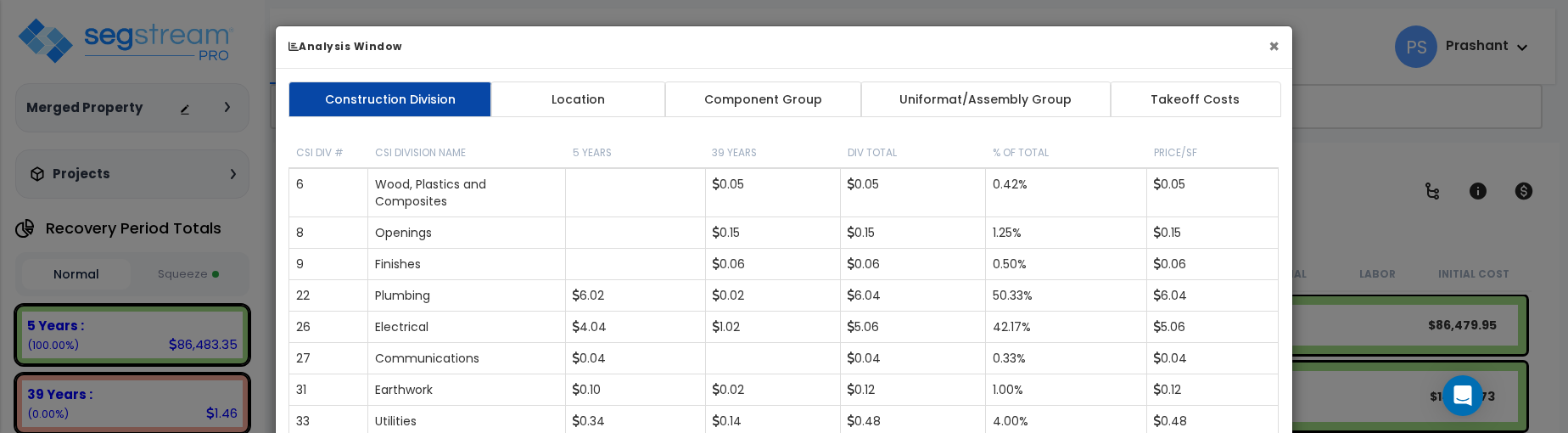
click at [1271, 44] on button "×" at bounding box center [1274, 46] width 11 height 18
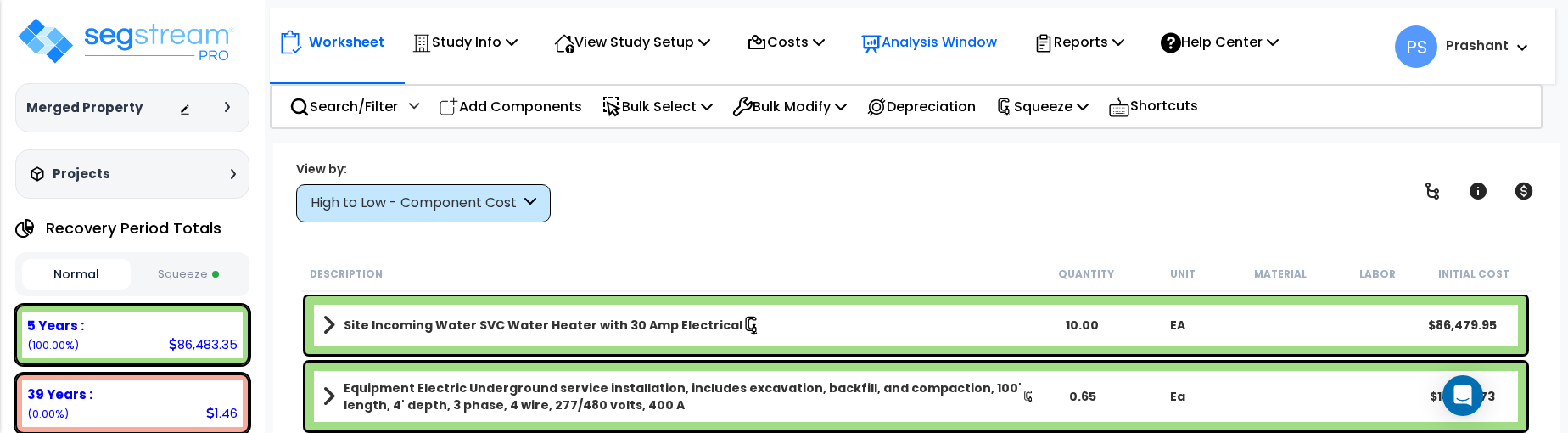
click at [913, 50] on p "Analysis Window" at bounding box center [929, 42] width 136 height 23
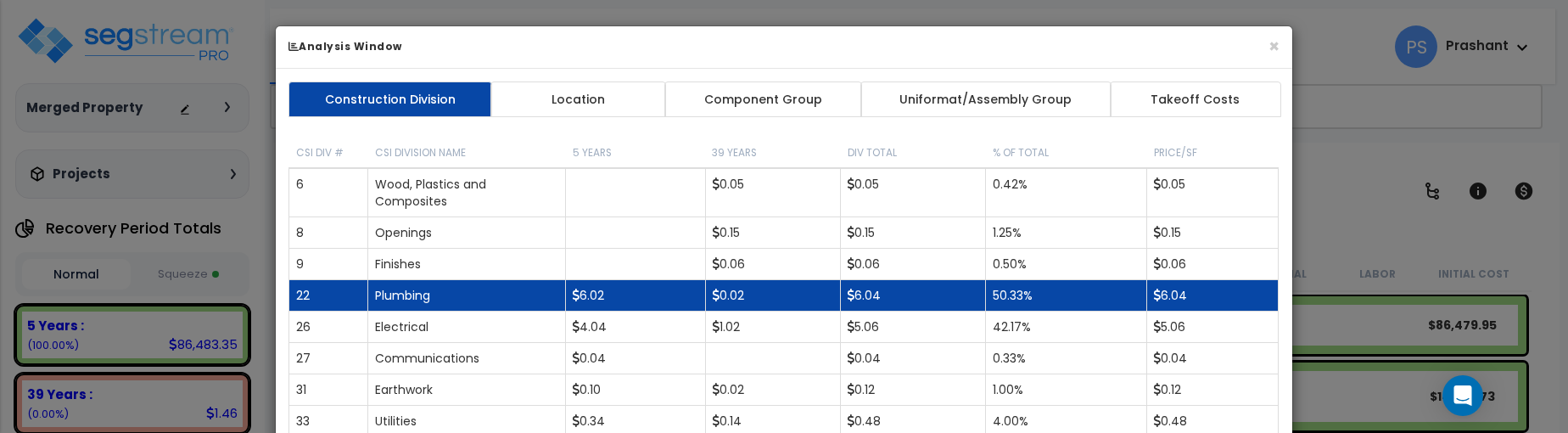
scroll to position [245, 0]
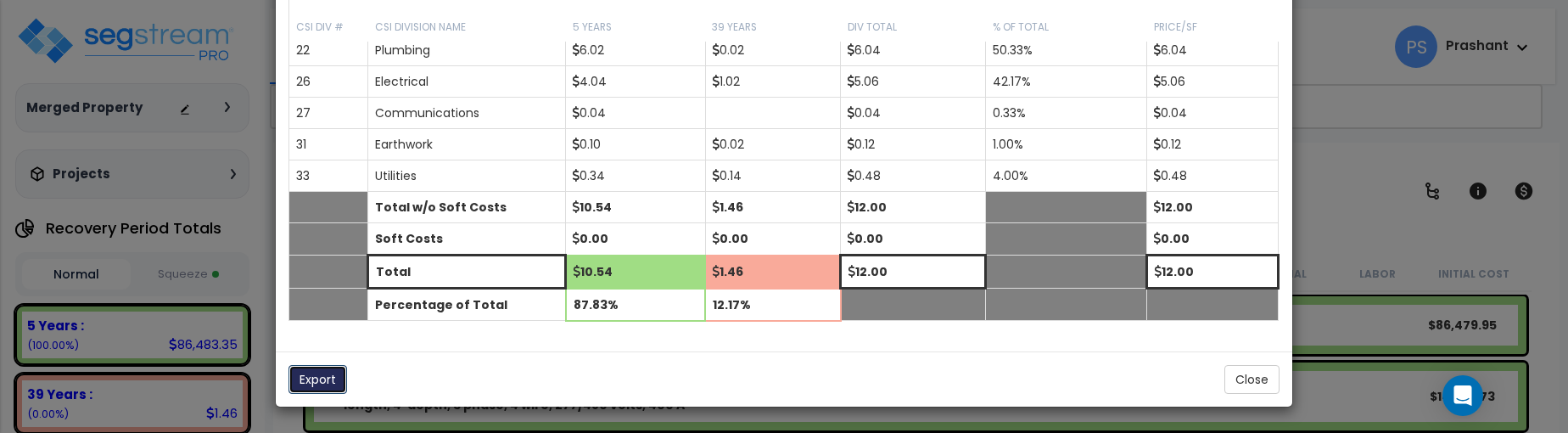
click at [321, 384] on button "Export" at bounding box center [318, 380] width 59 height 29
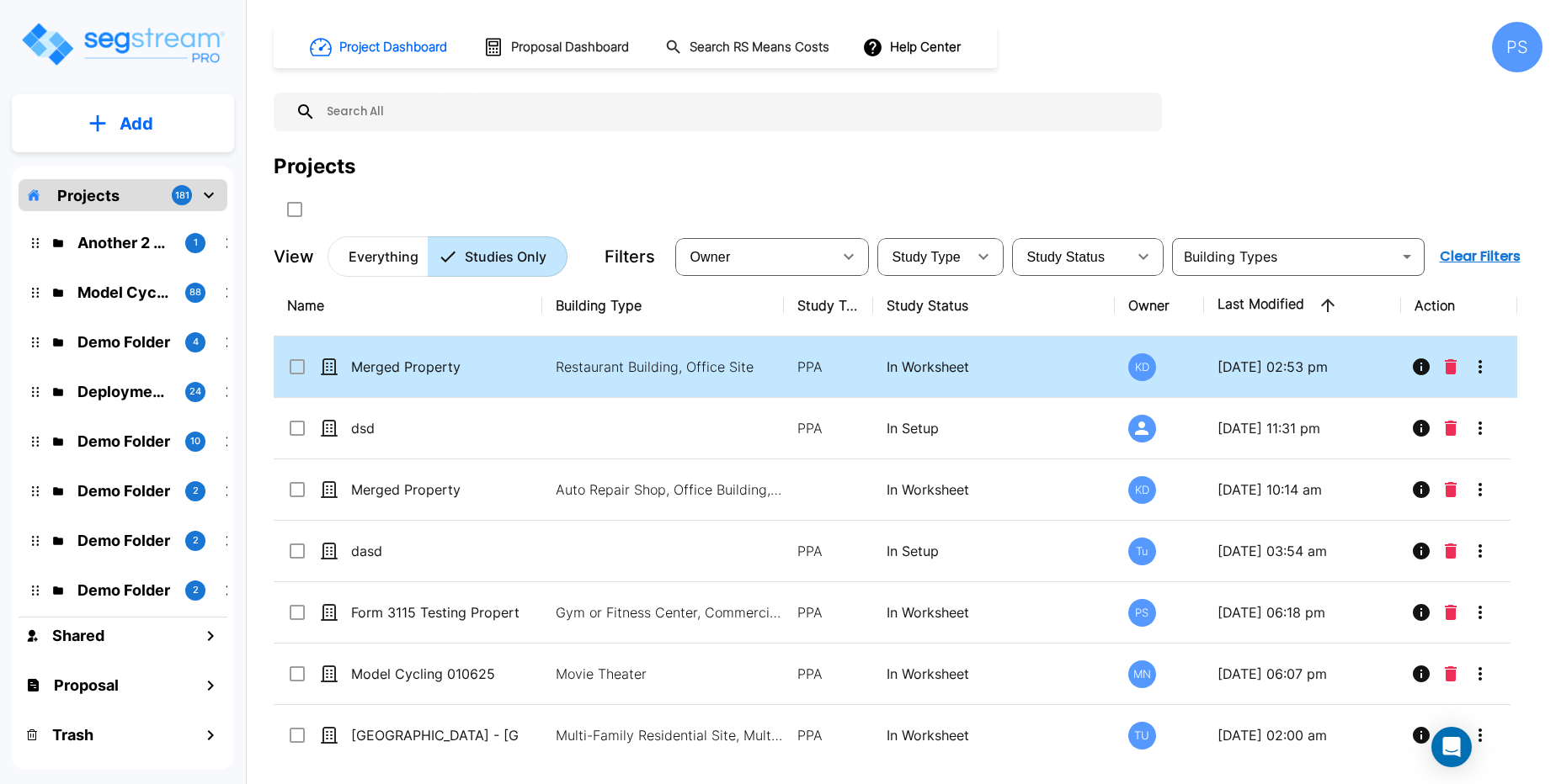
click at [1026, 375] on p "In Worksheet" at bounding box center [994, 366] width 215 height 20
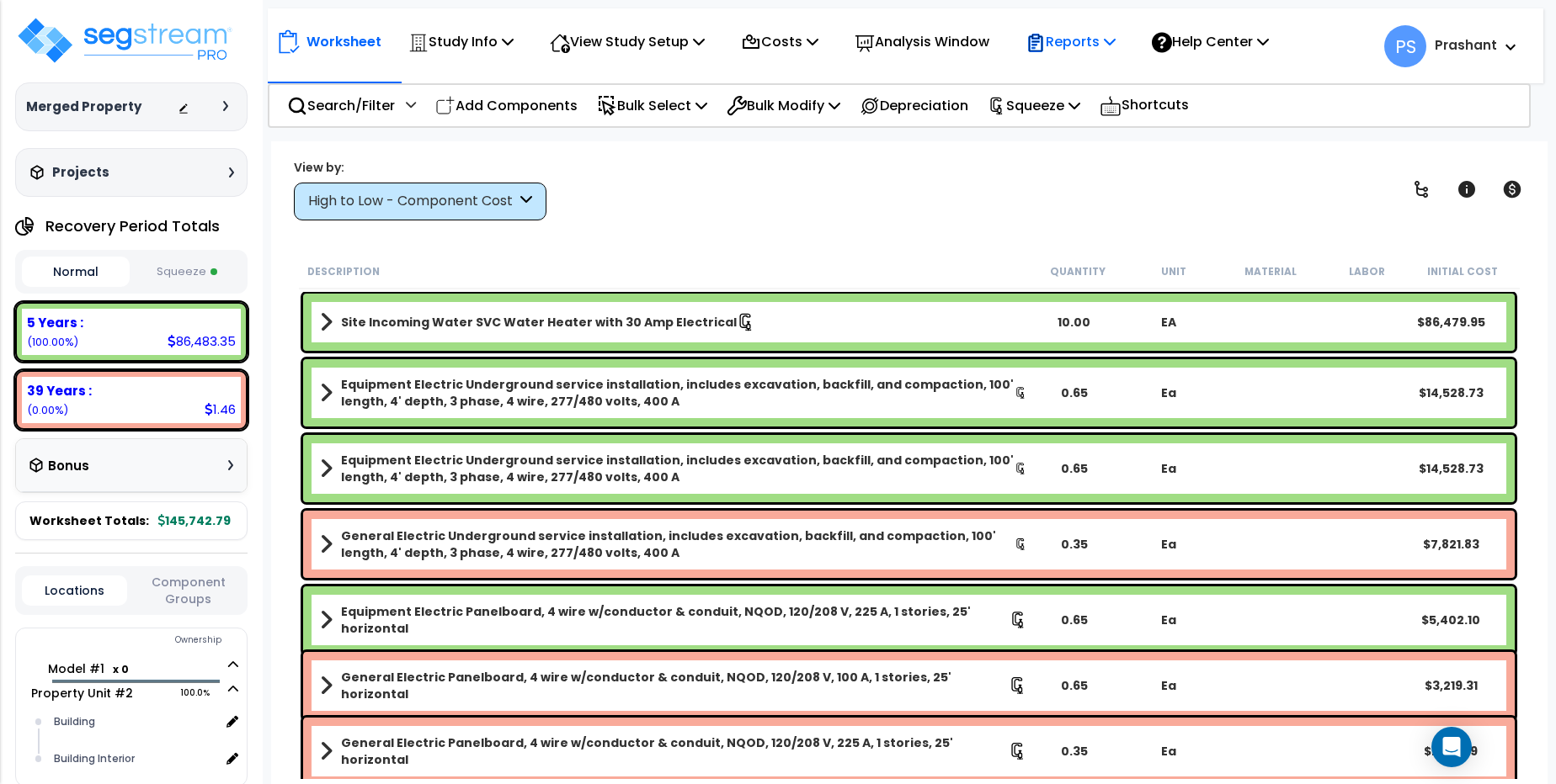
click at [1096, 42] on p "Reports" at bounding box center [1070, 41] width 90 height 22
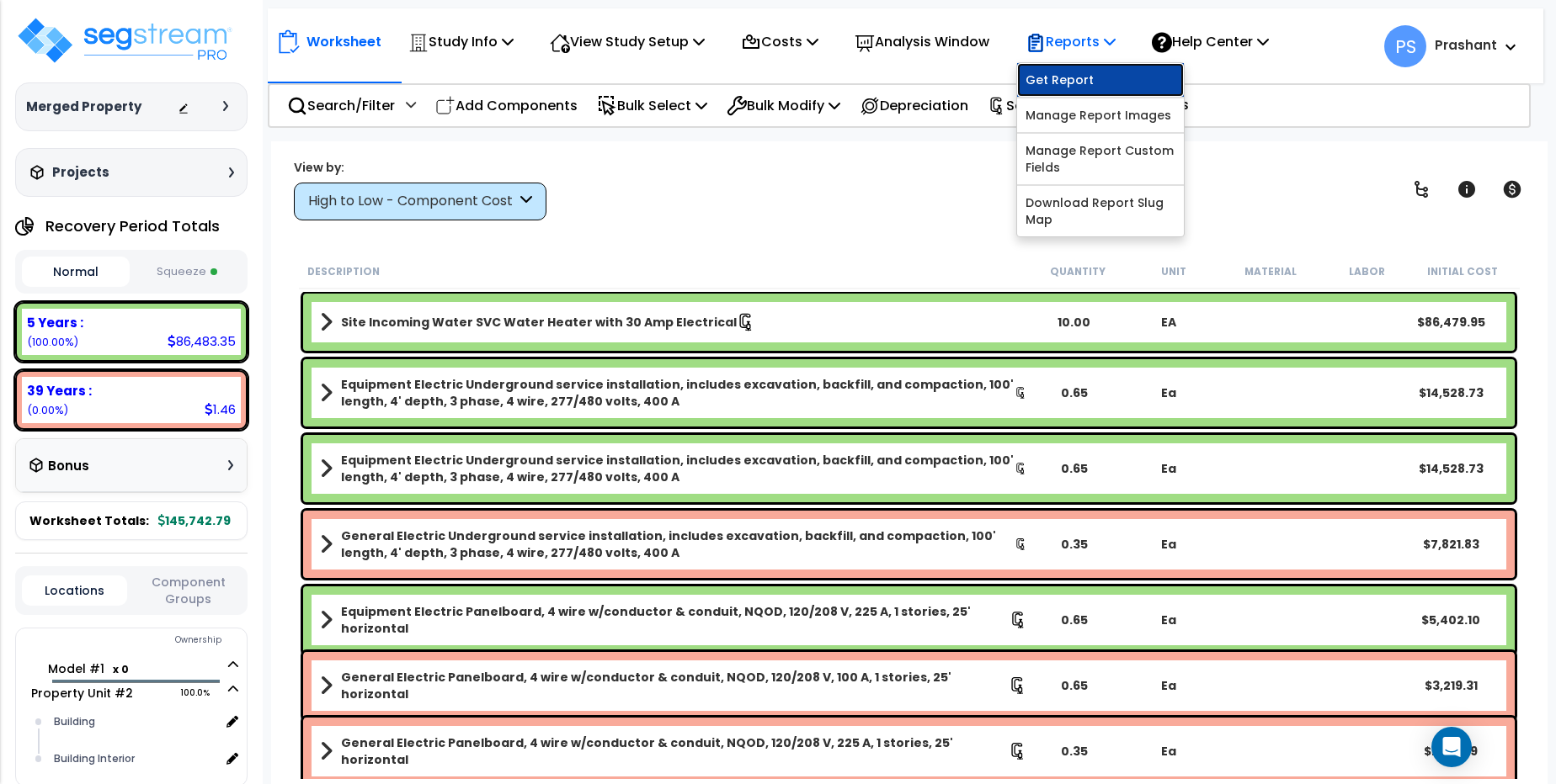
click at [1107, 91] on link "Get Report" at bounding box center [1101, 79] width 167 height 33
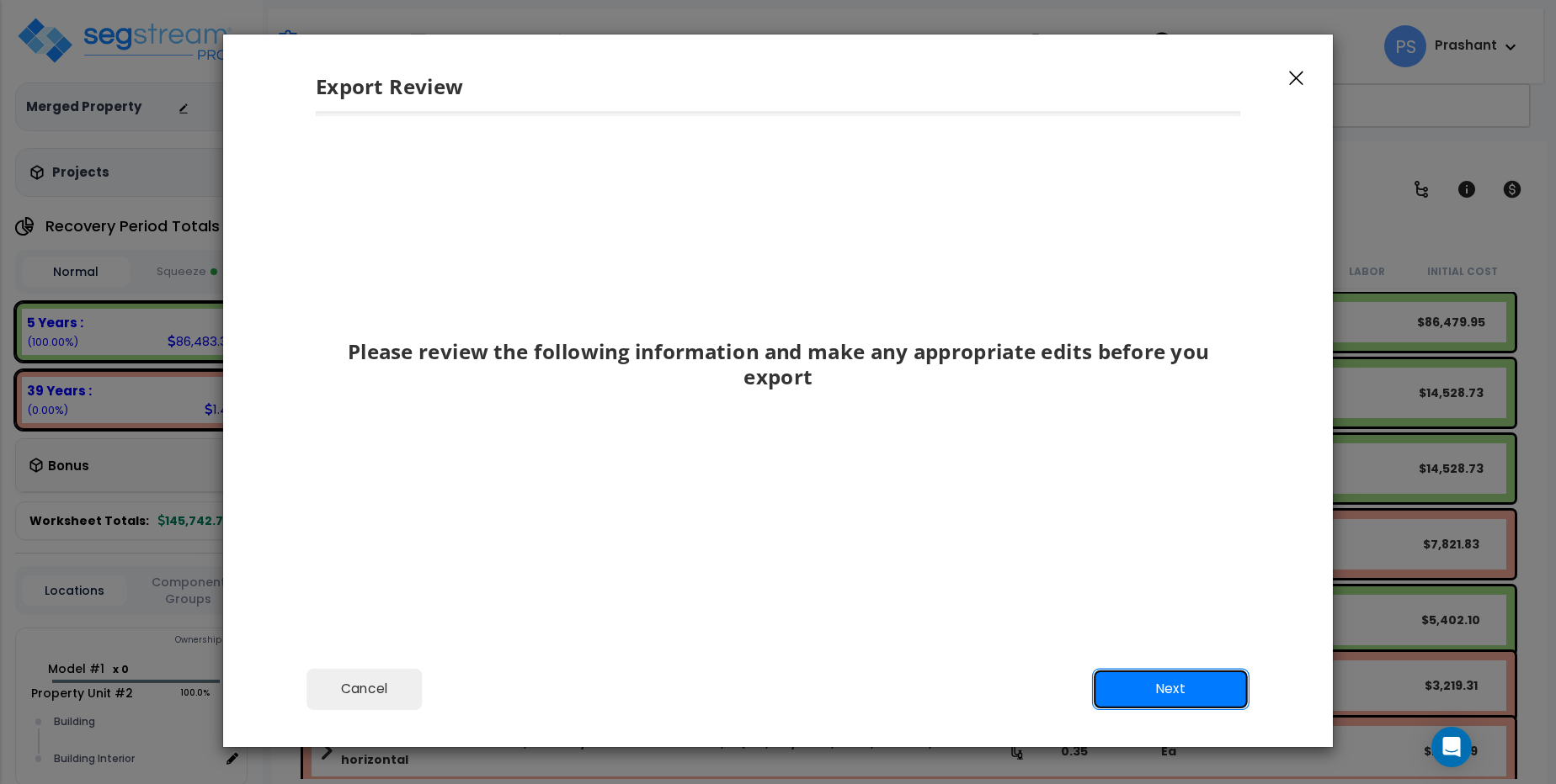
click at [1135, 677] on button "Next" at bounding box center [1170, 689] width 157 height 42
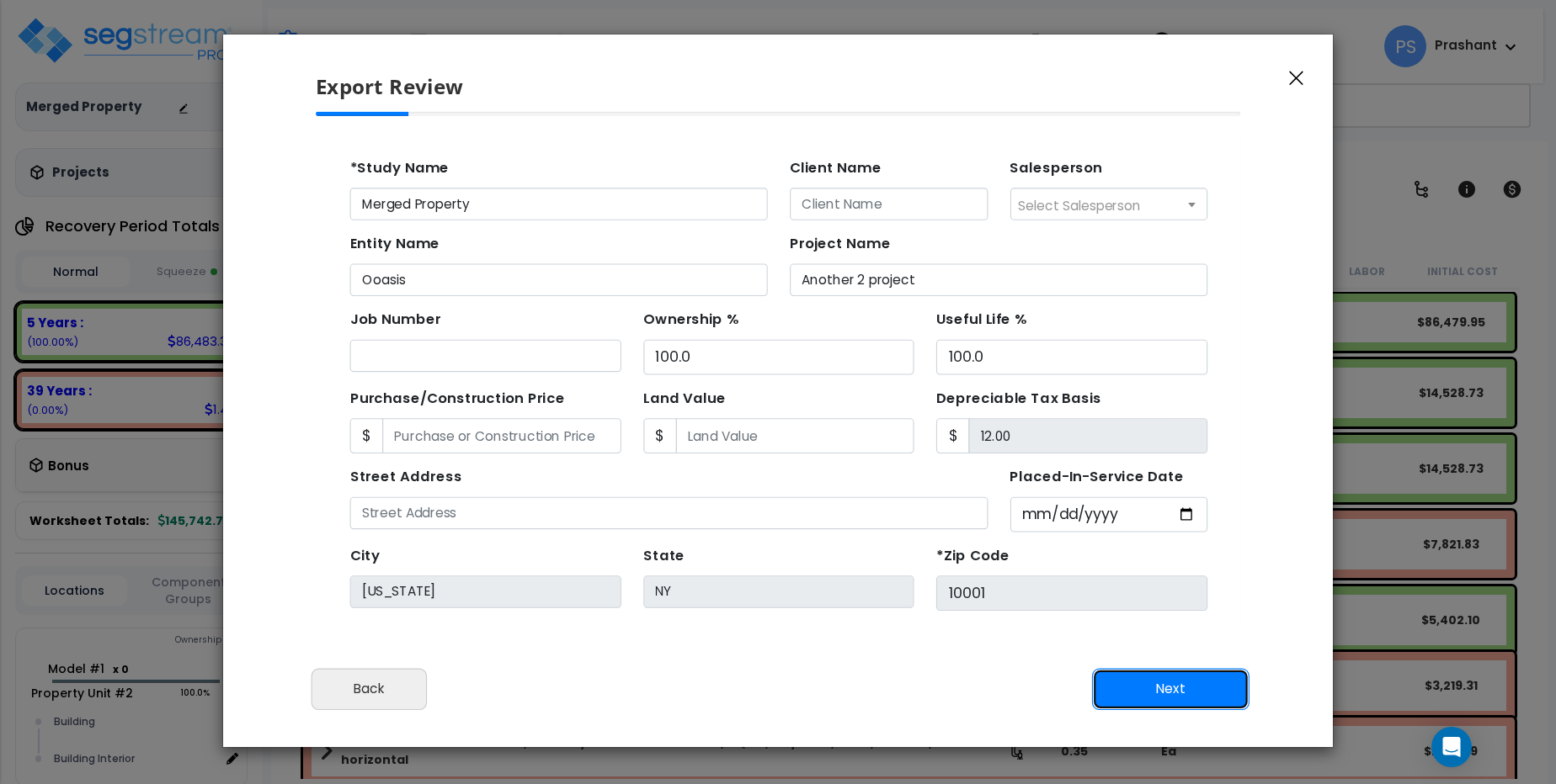
click at [1135, 677] on button "Next" at bounding box center [1170, 689] width 157 height 42
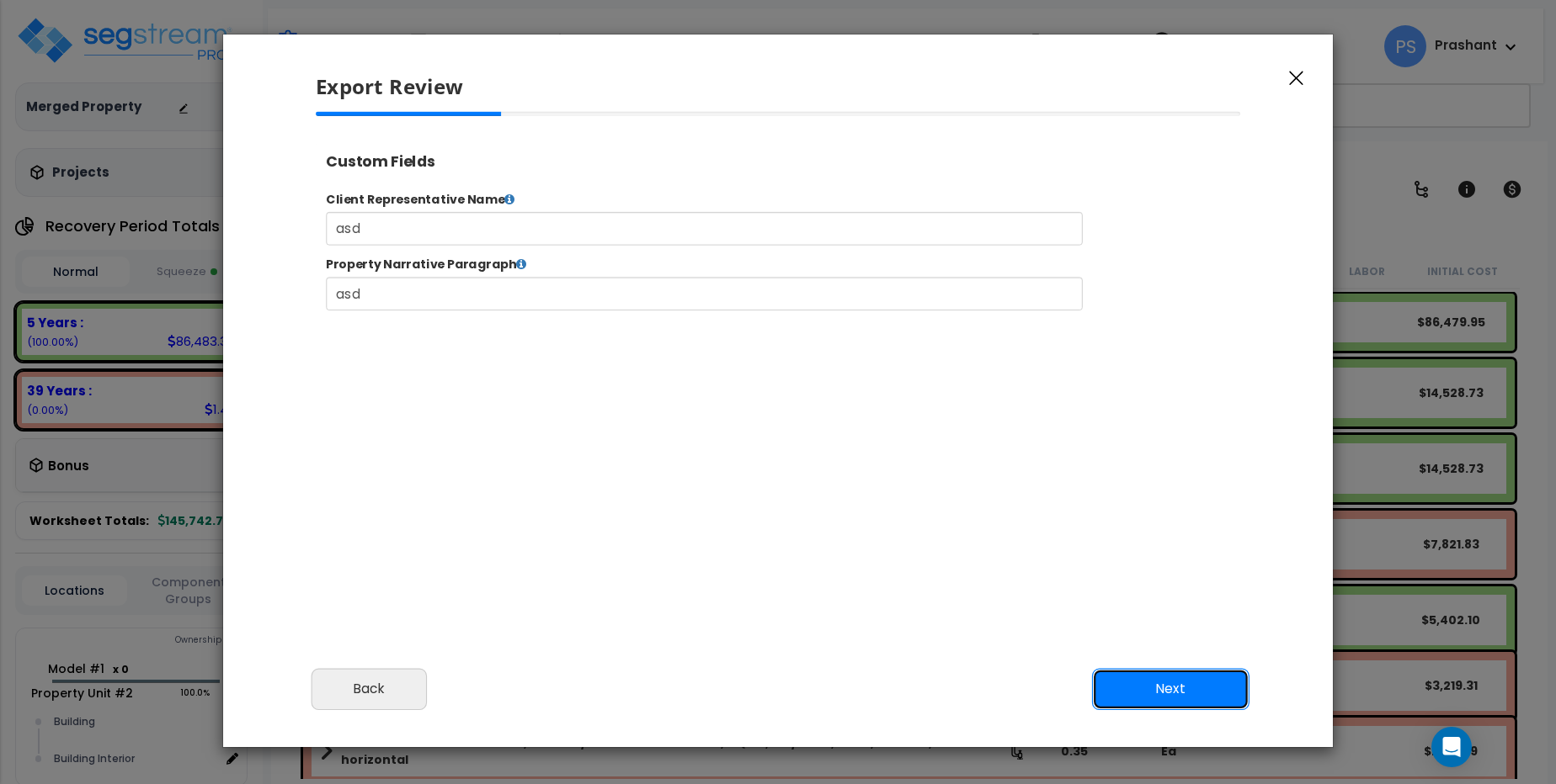
click at [1135, 677] on button "Next" at bounding box center [1170, 689] width 157 height 42
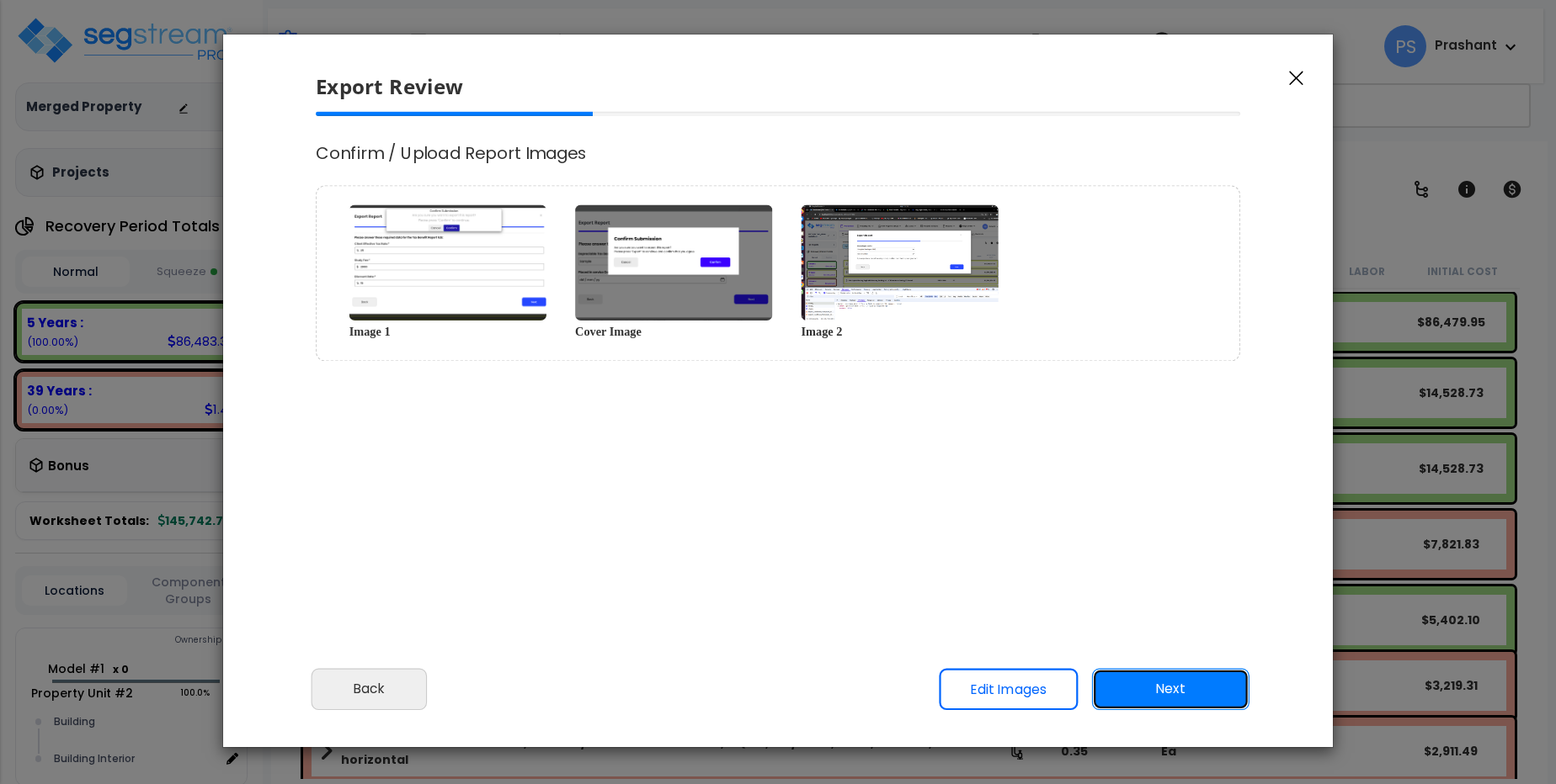
click at [1135, 677] on button "Next" at bounding box center [1170, 689] width 157 height 42
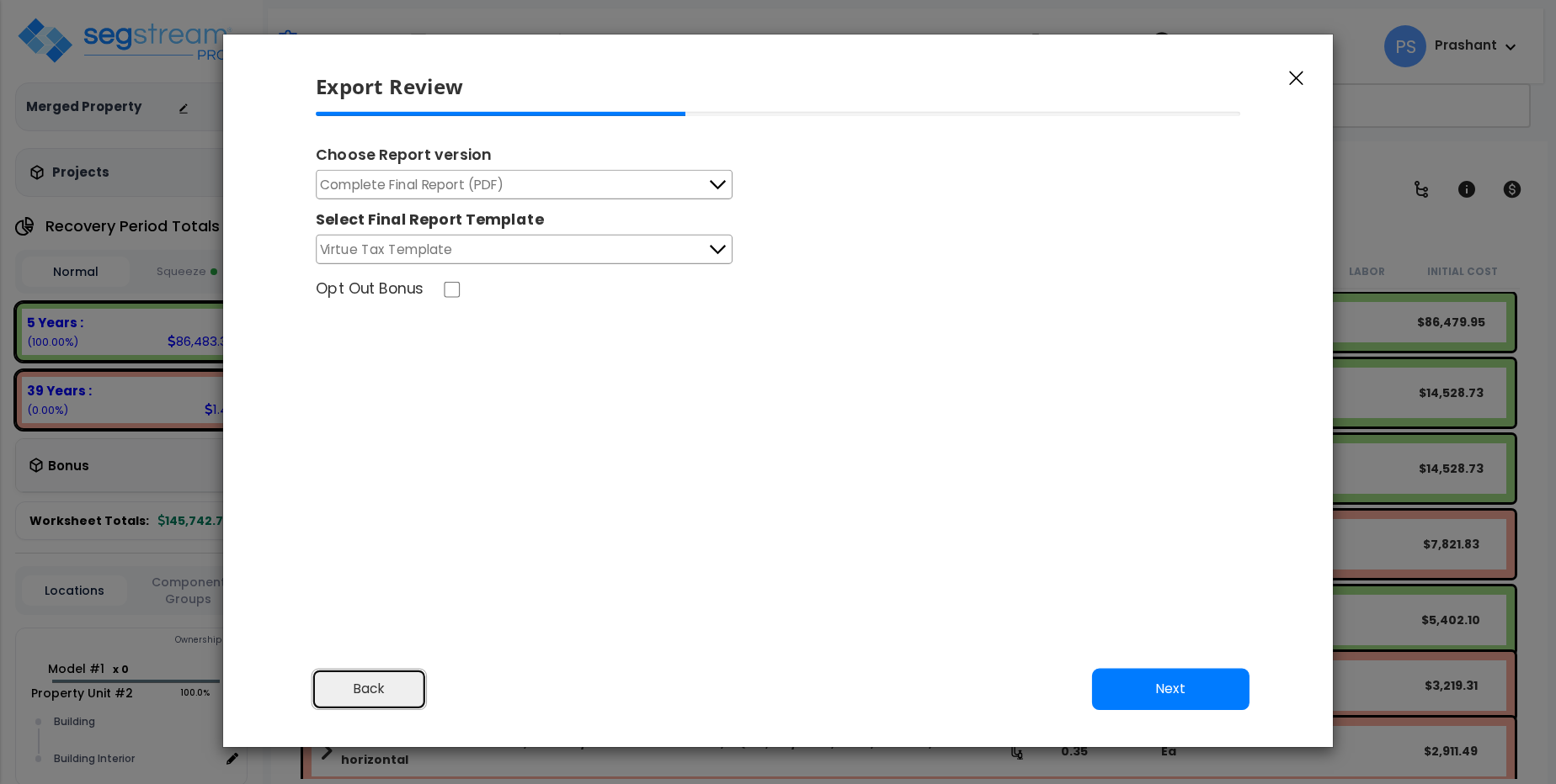
click at [412, 687] on button "Back" at bounding box center [369, 689] width 116 height 42
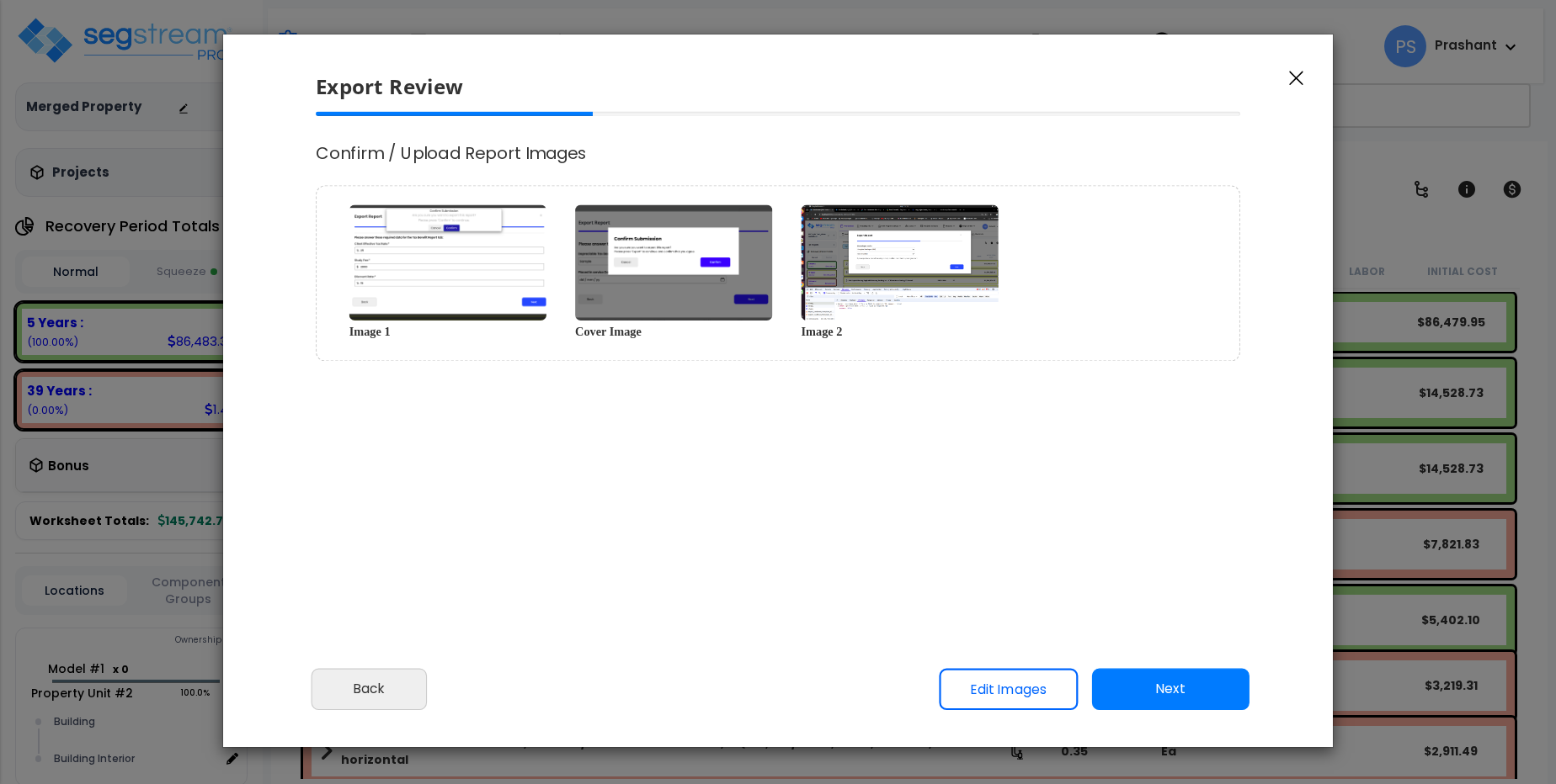
click at [996, 674] on link "Edit Images" at bounding box center [1008, 689] width 139 height 42
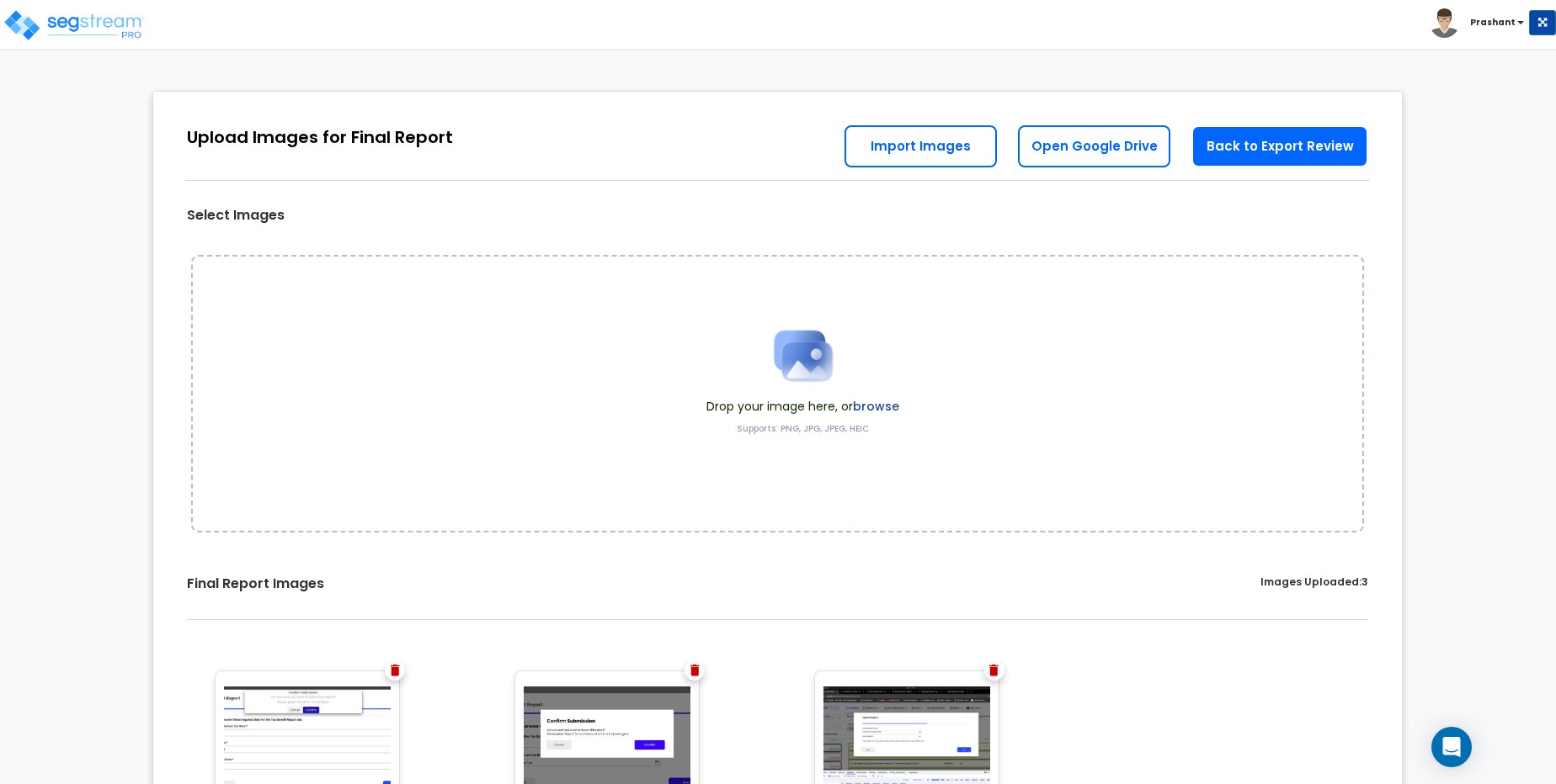
click at [801, 399] on span "Drop your image here, or browse" at bounding box center [802, 406] width 193 height 17
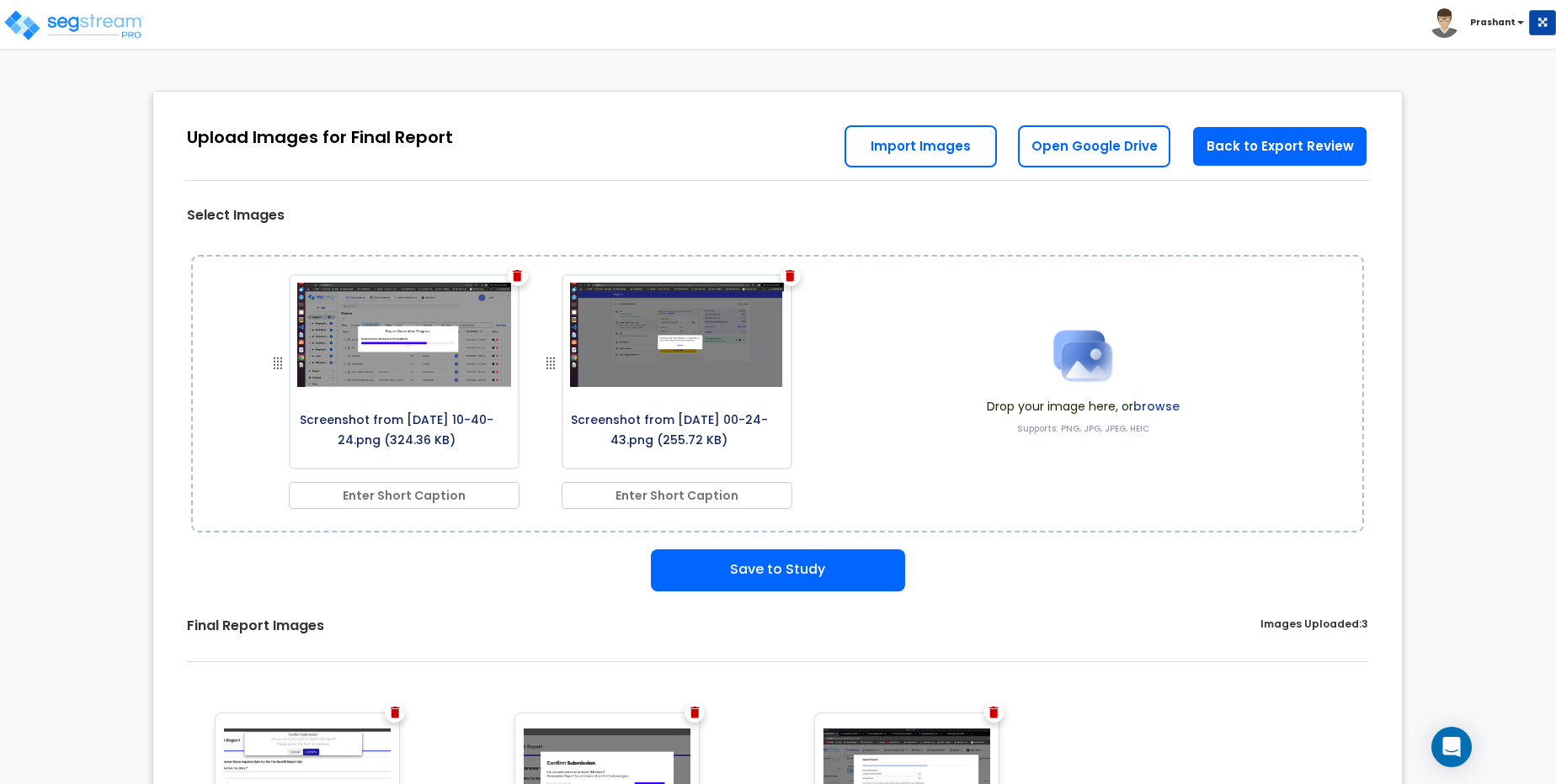
click at [449, 495] on input "text" at bounding box center [403, 496] width 231 height 27
type input "test caption"
click at [638, 487] on input "text" at bounding box center [676, 496] width 231 height 27
type input "test caption2"
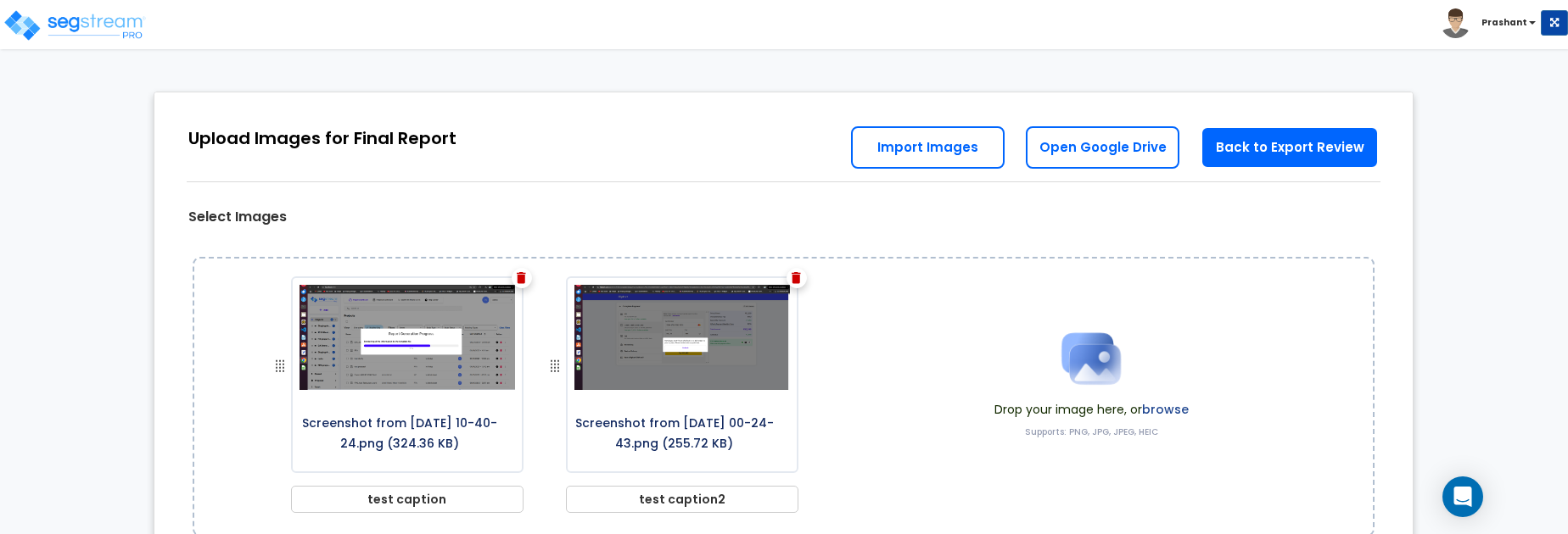
scroll to position [12, 0]
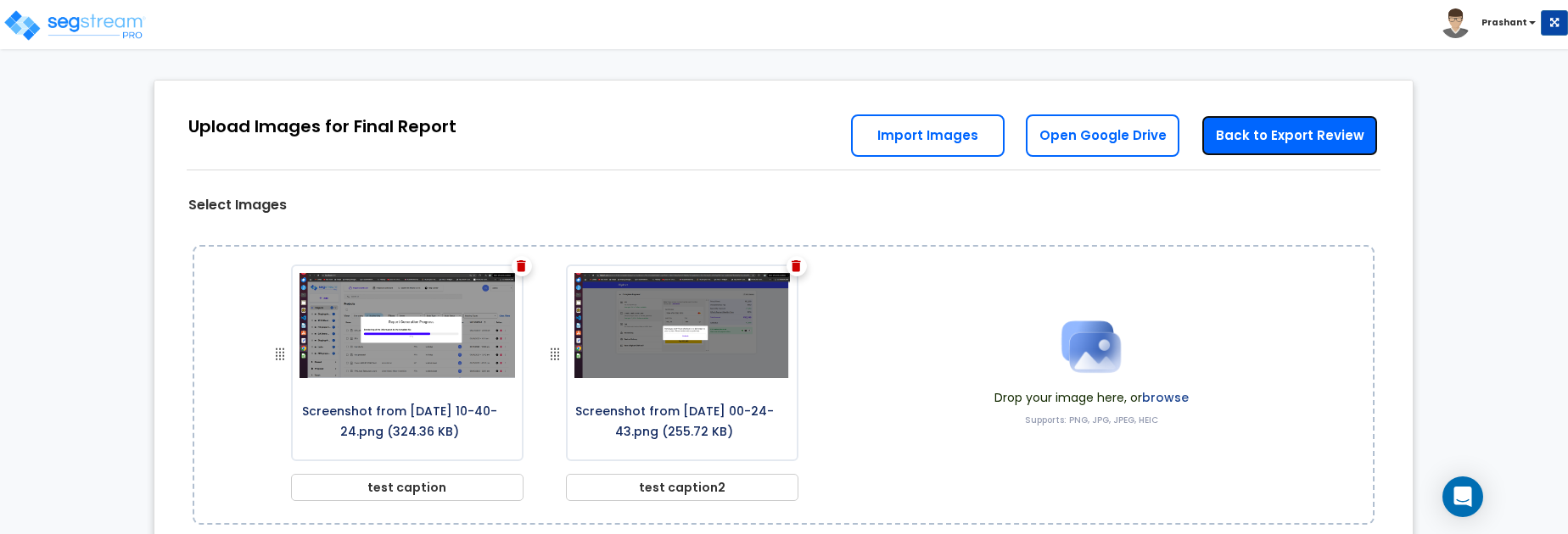
click at [1347, 141] on link "Back to Export Review" at bounding box center [1289, 135] width 178 height 43
